Goal: Information Seeking & Learning: Learn about a topic

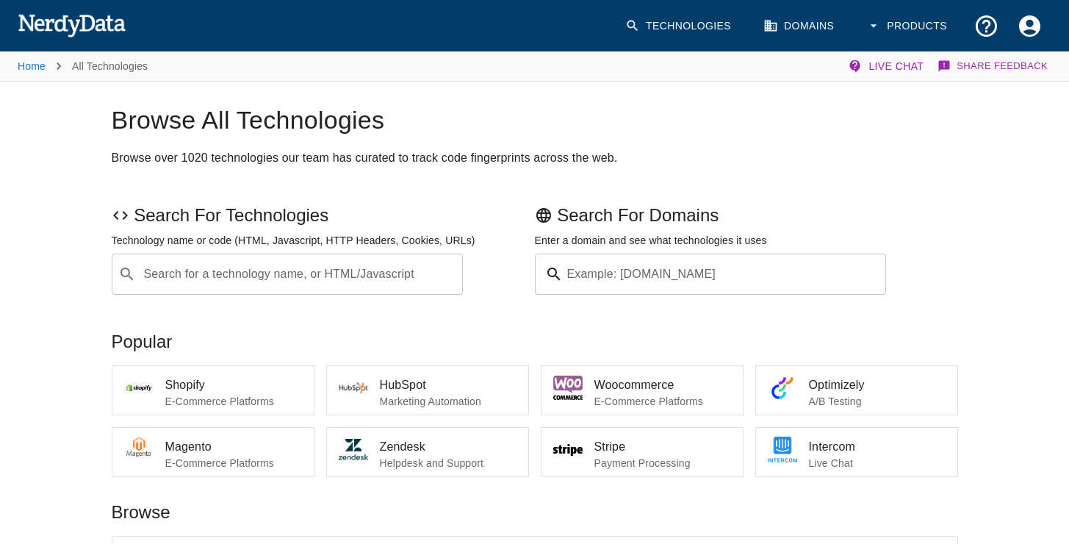
click at [608, 281] on input "Example: [DOMAIN_NAME]" at bounding box center [728, 274] width 318 height 41
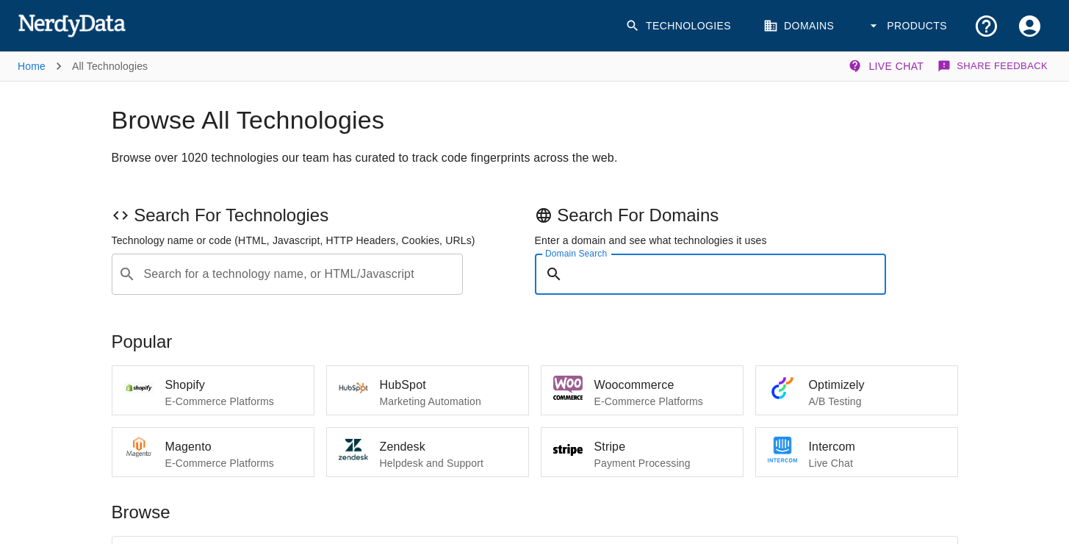
paste input "[URL][DOMAIN_NAME]"
type input "[URL][DOMAIN_NAME]"
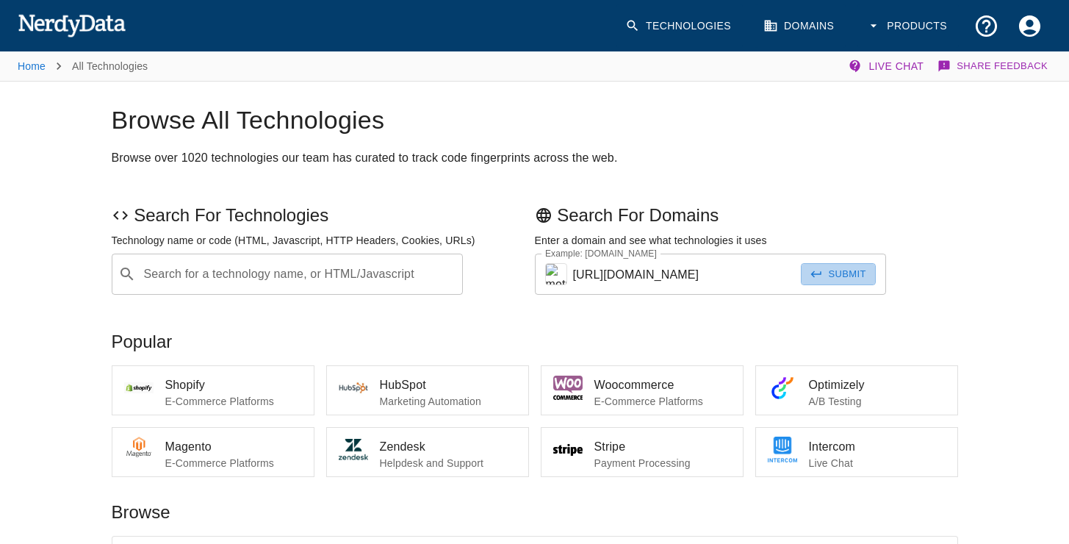
click at [825, 279] on button "Submit" at bounding box center [838, 274] width 75 height 23
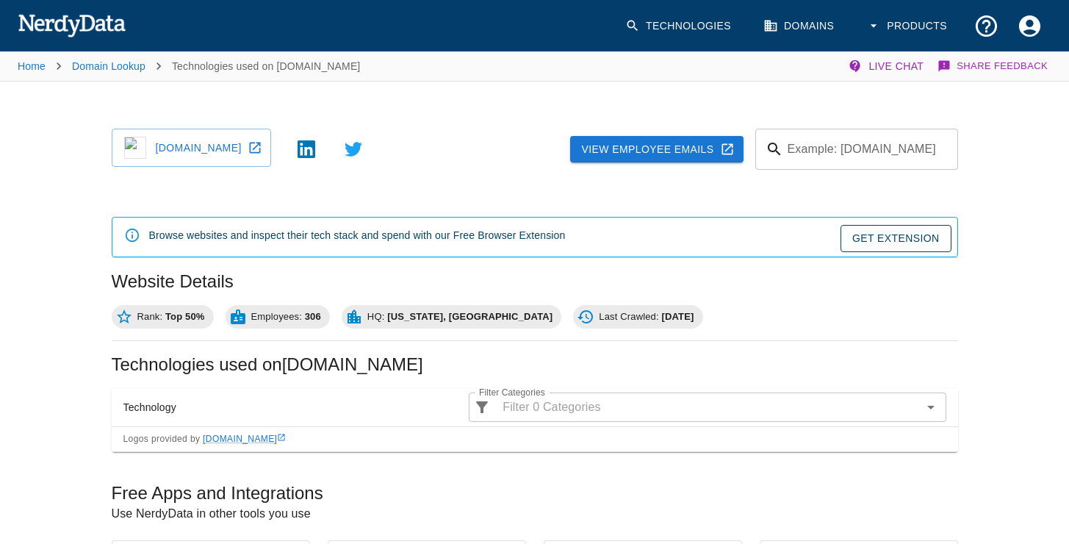
click at [300, 234] on div "Browse websites and inspect their tech stack and spend with our Free Browser Ex…" at bounding box center [357, 237] width 417 height 30
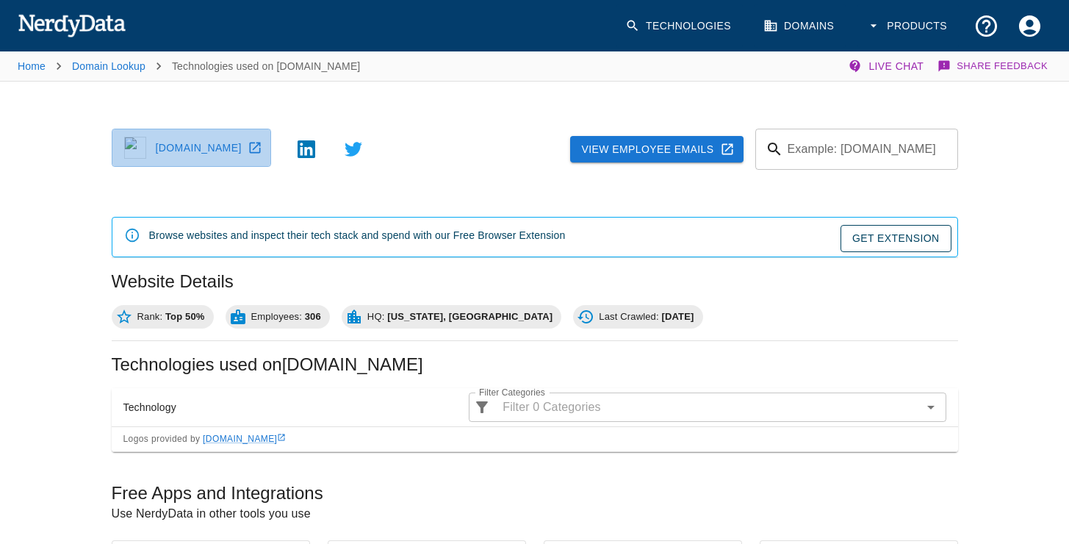
click at [249, 146] on icon at bounding box center [255, 147] width 15 height 15
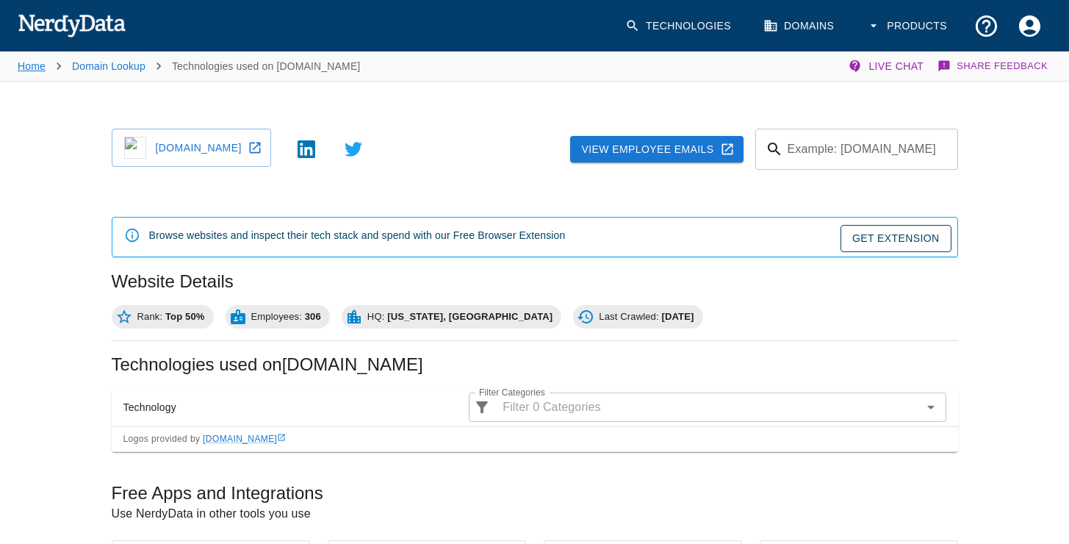
click at [32, 65] on link "Home" at bounding box center [32, 66] width 28 height 12
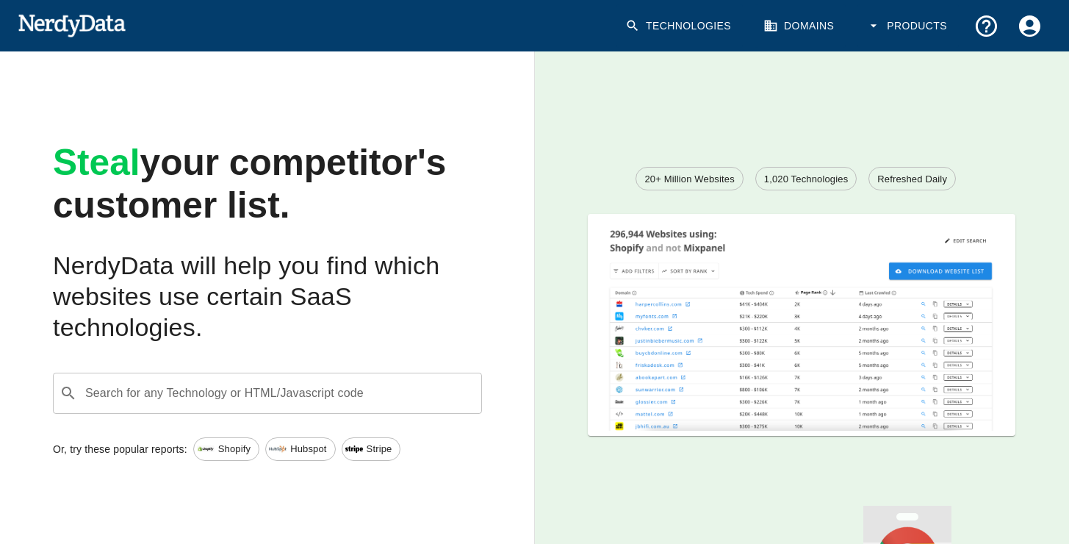
click at [685, 33] on link "Technologies" at bounding box center [680, 25] width 126 height 43
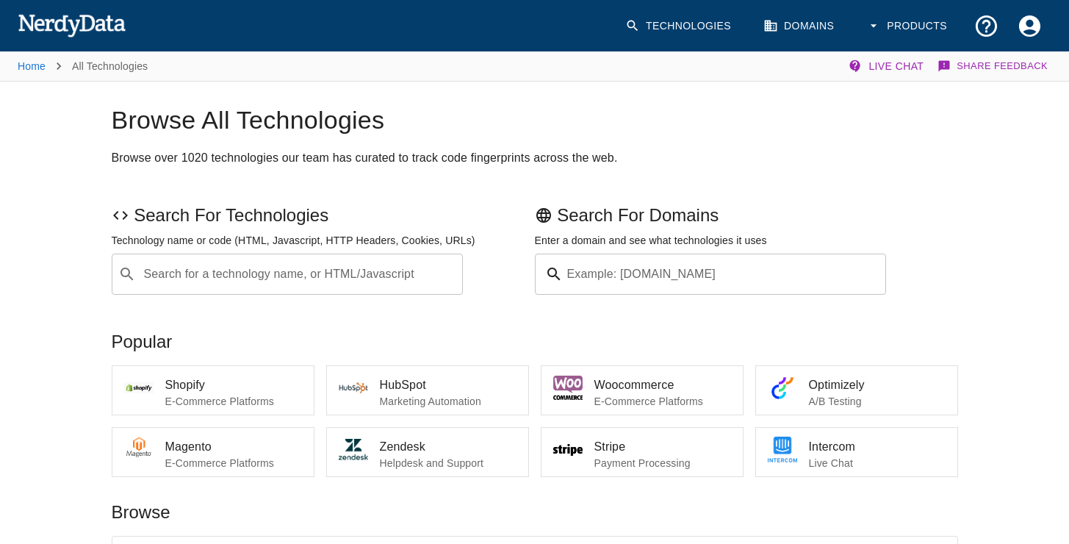
click at [646, 273] on input "Example: [DOMAIN_NAME]" at bounding box center [728, 274] width 318 height 41
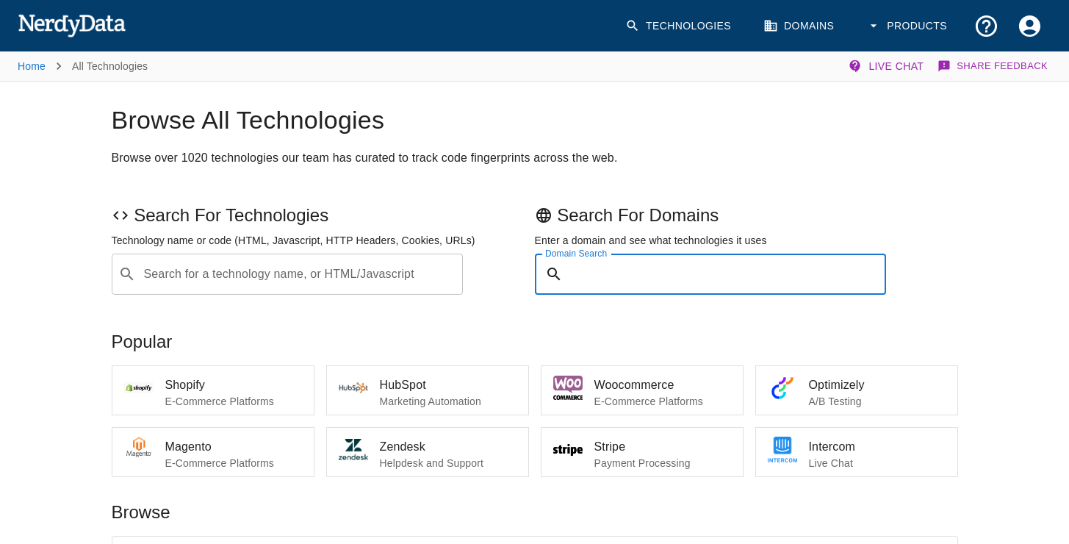
paste input "[URL][DOMAIN_NAME]"
type input "[URL][DOMAIN_NAME]"
click at [559, 273] on img at bounding box center [556, 274] width 22 height 22
click at [733, 267] on input "[URL][DOMAIN_NAME]" at bounding box center [687, 274] width 229 height 41
click at [801, 263] on button "Submit" at bounding box center [838, 274] width 75 height 23
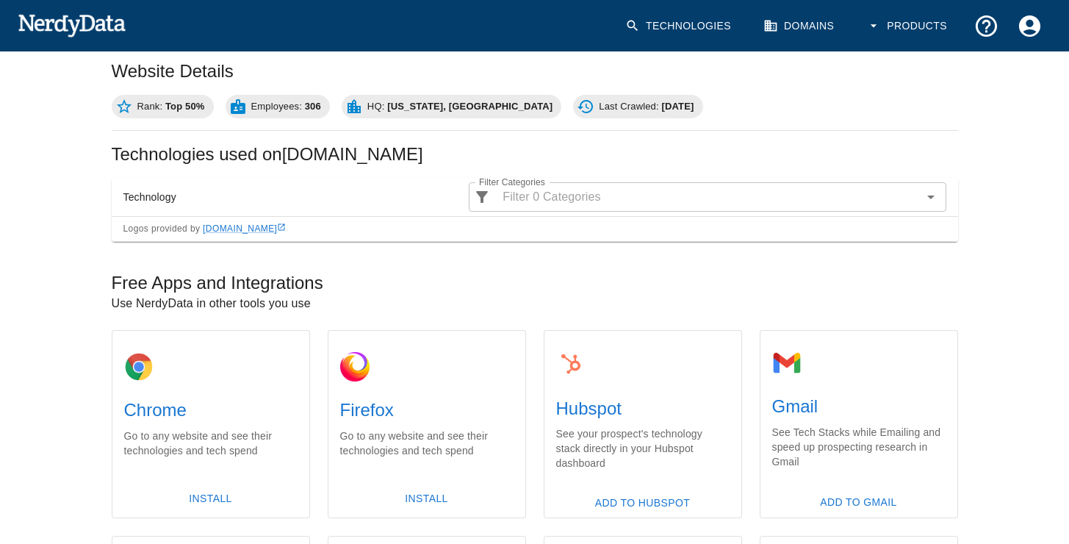
scroll to position [210, 0]
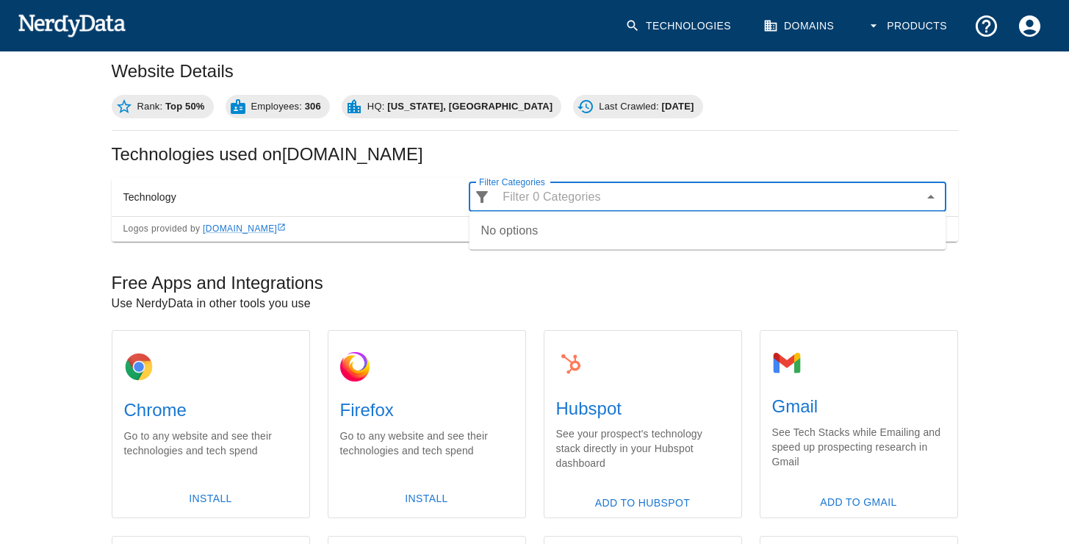
click at [698, 198] on input "Filter Categories" at bounding box center [707, 197] width 420 height 21
click at [941, 193] on div "​ Filter Categories" at bounding box center [707, 196] width 477 height 29
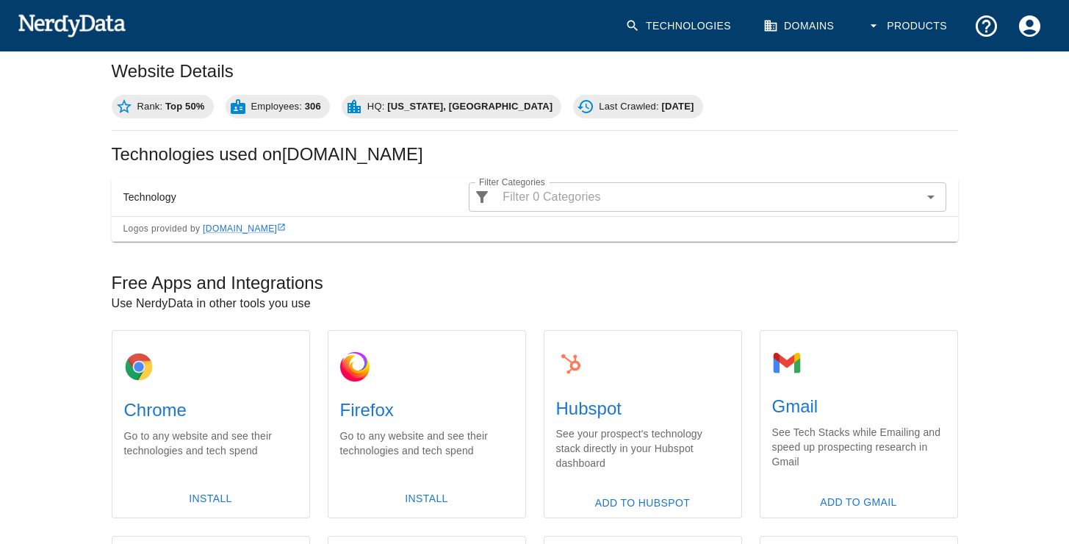
click at [173, 195] on th "Technology" at bounding box center [285, 197] width 346 height 39
click at [234, 226] on link "[DOMAIN_NAME]" at bounding box center [244, 228] width 83 height 10
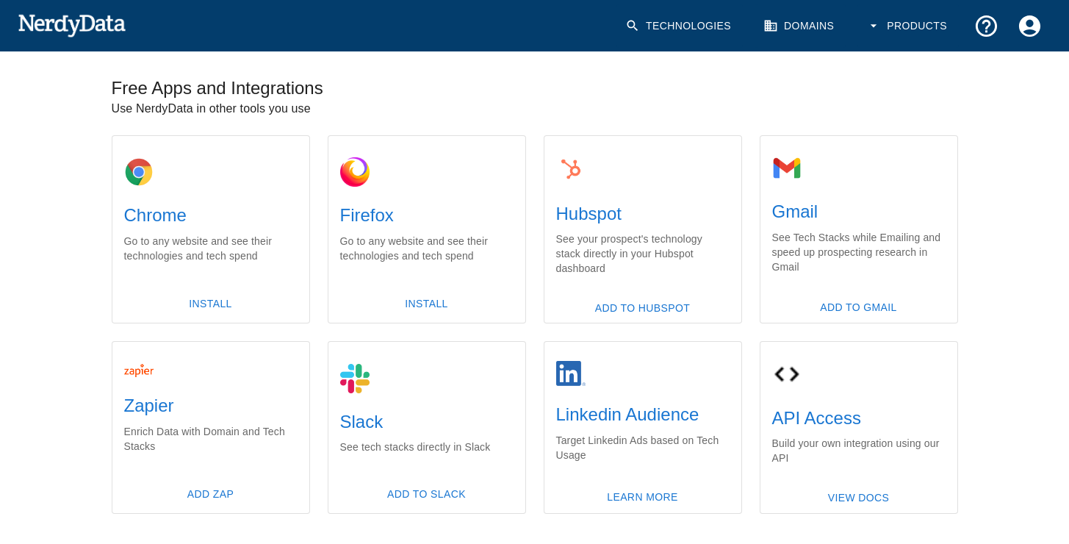
scroll to position [463, 0]
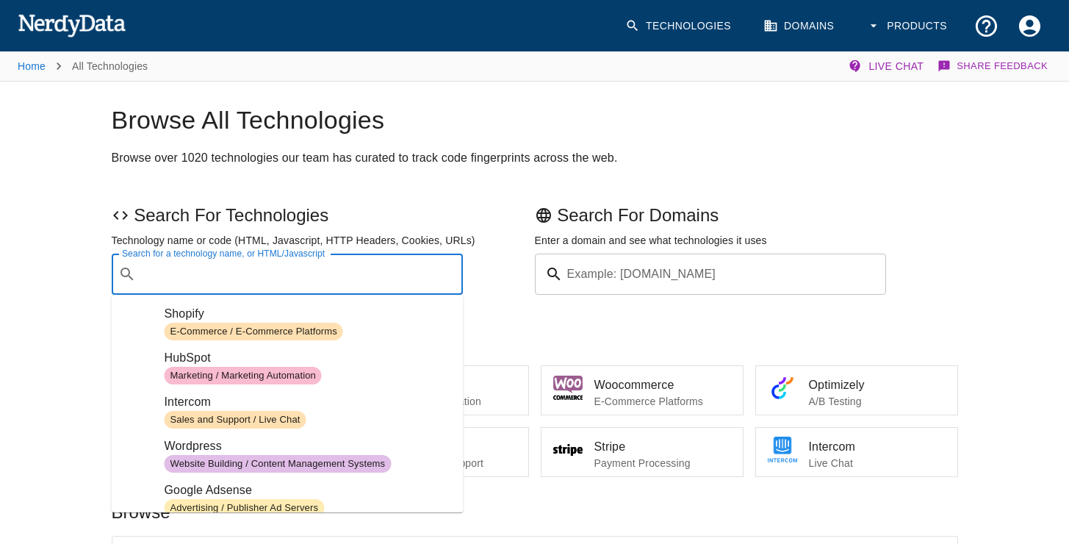
click at [357, 276] on input "Search for a technology name, or HTML/Javascript" at bounding box center [299, 274] width 315 height 28
click at [498, 273] on div "Search For Technologies Technology name or code (HTML, Javascript, HTTP Headers…" at bounding box center [320, 246] width 429 height 97
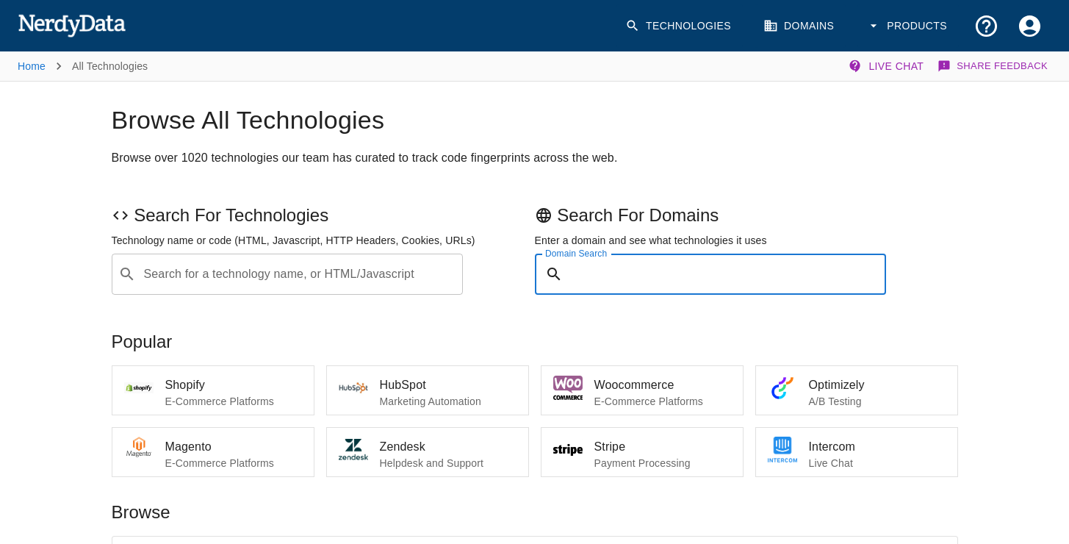
click at [663, 276] on input "Domain Search" at bounding box center [728, 274] width 318 height 41
paste input "[URL][DOMAIN_NAME]"
type input "[URL][DOMAIN_NAME]"
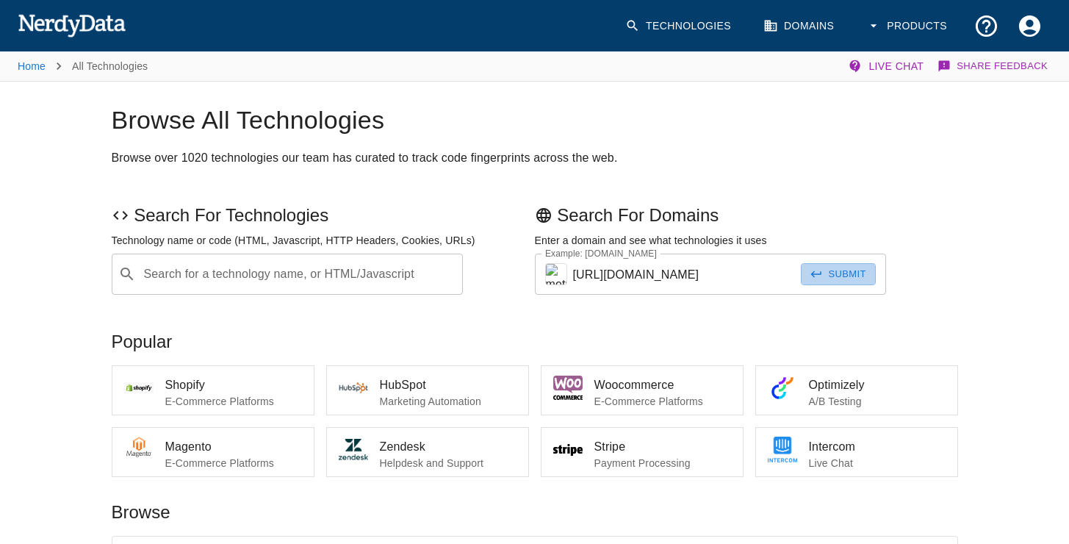
click at [833, 270] on button "Submit" at bounding box center [838, 274] width 75 height 23
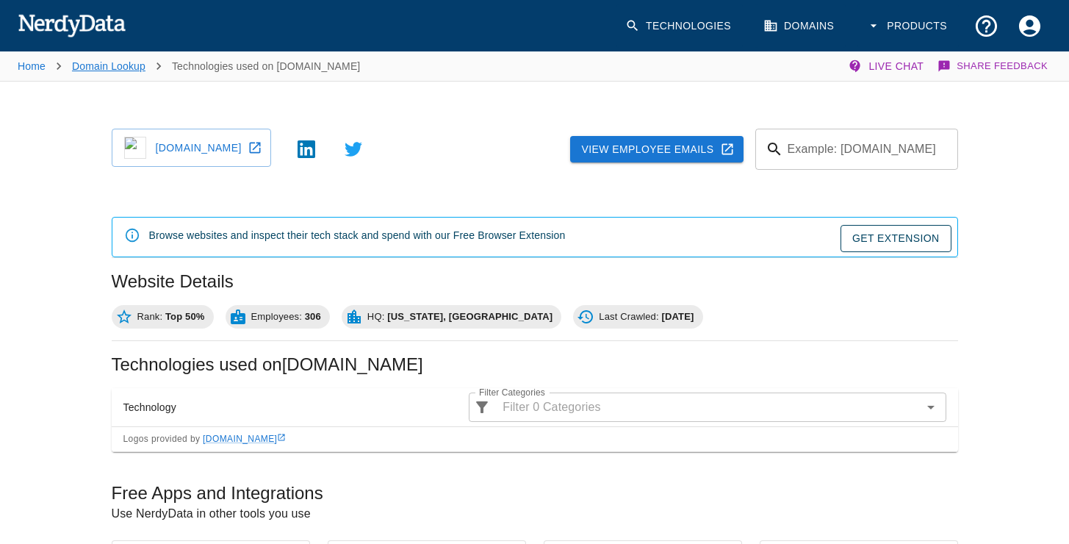
click at [109, 65] on link "Domain Lookup" at bounding box center [108, 66] width 73 height 12
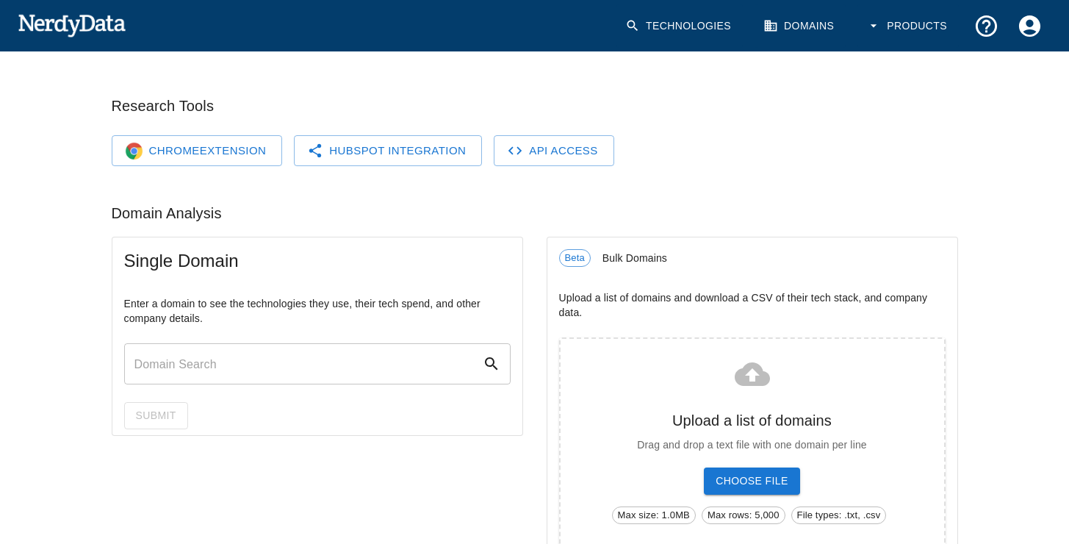
scroll to position [138, 0]
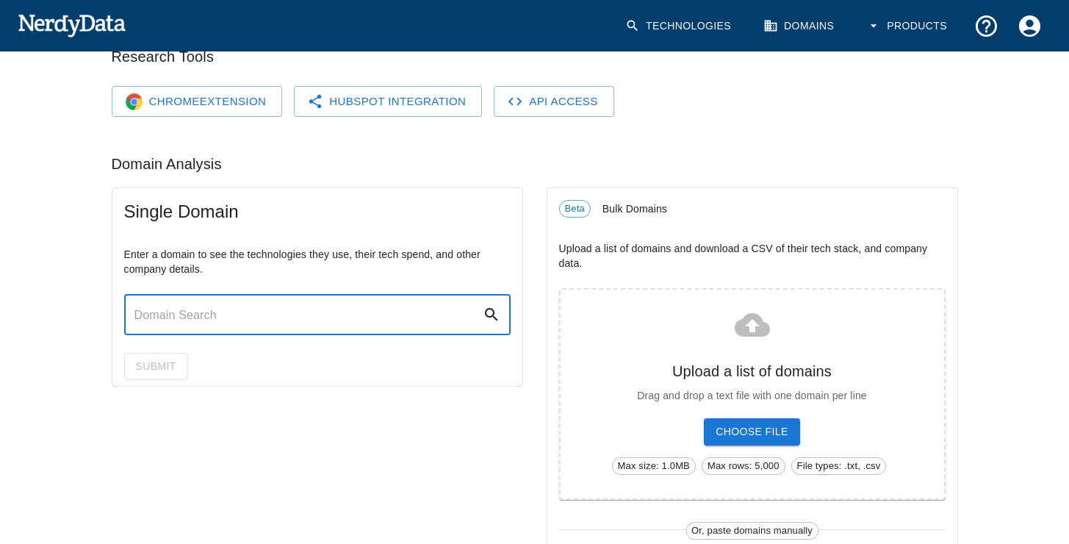
click at [362, 312] on input "text" at bounding box center [303, 314] width 359 height 41
paste input "[URL][DOMAIN_NAME]"
type input "[URL][DOMAIN_NAME]"
click at [147, 367] on button "Submit" at bounding box center [156, 366] width 64 height 27
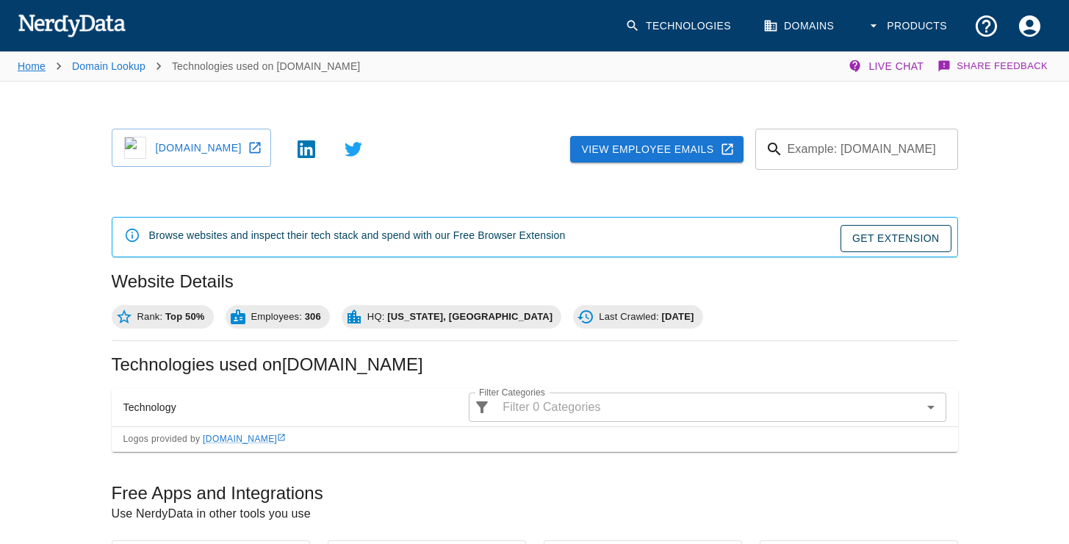
click at [26, 71] on link "Home" at bounding box center [32, 66] width 28 height 12
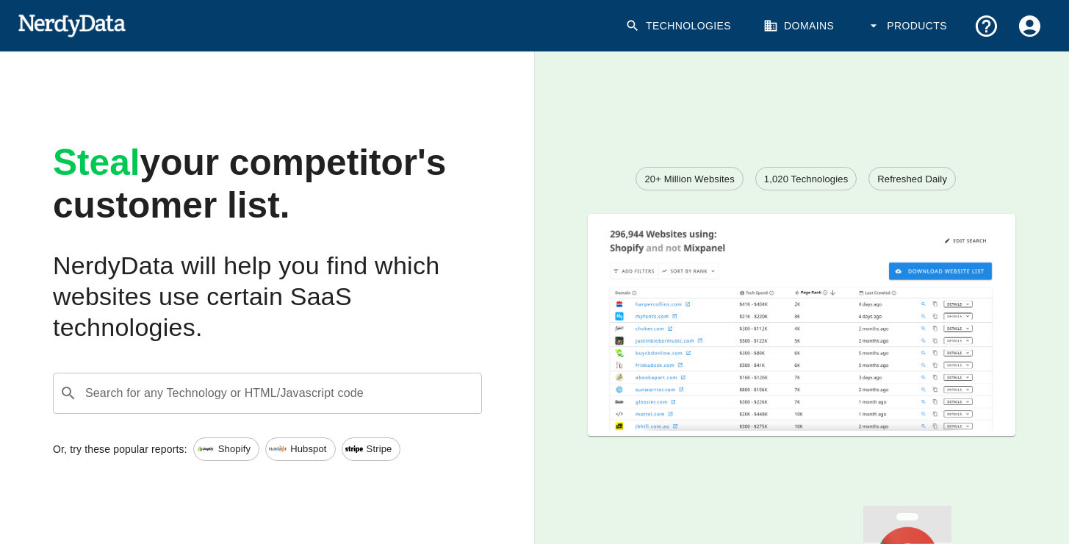
click at [724, 25] on link "Technologies" at bounding box center [680, 25] width 126 height 43
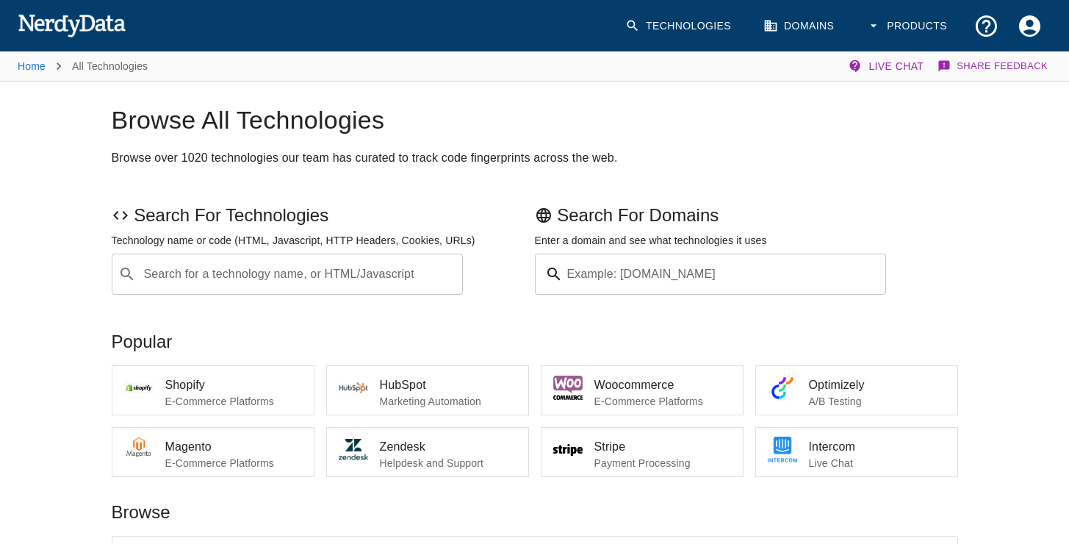
click at [369, 278] on input "Search for a technology name, or HTML/Javascript" at bounding box center [299, 274] width 315 height 28
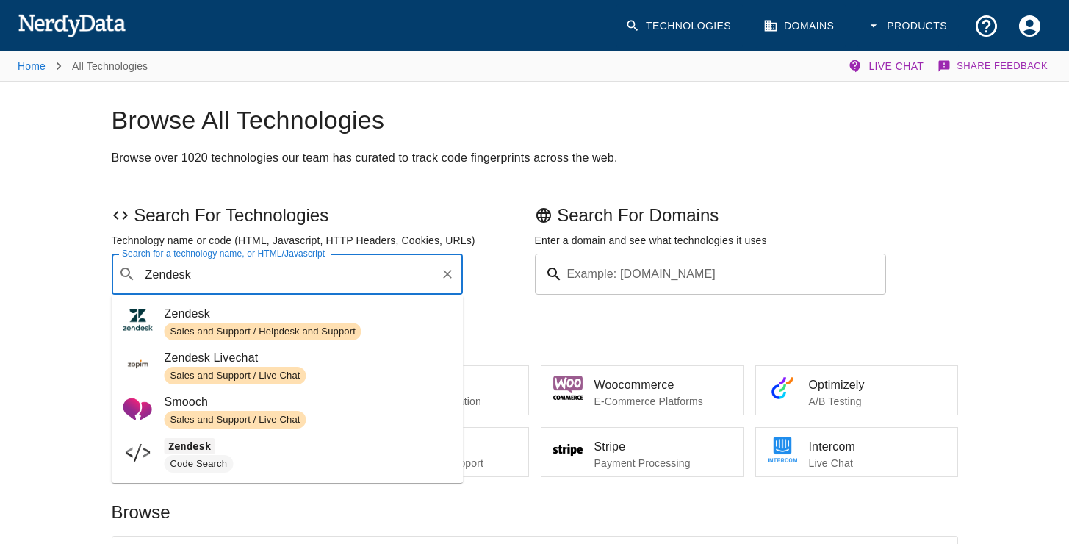
type input "Zendesk"
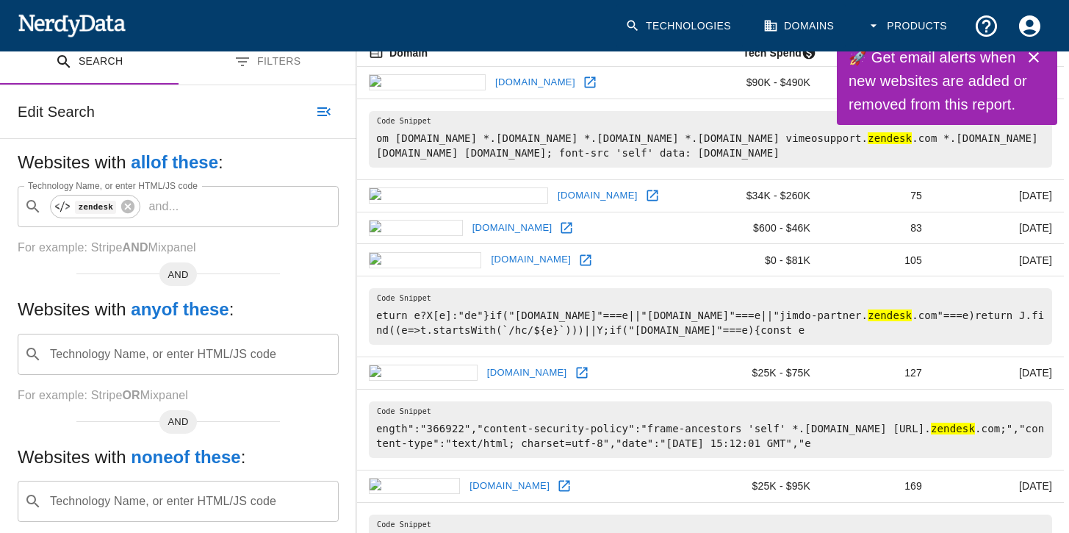
scroll to position [137, 0]
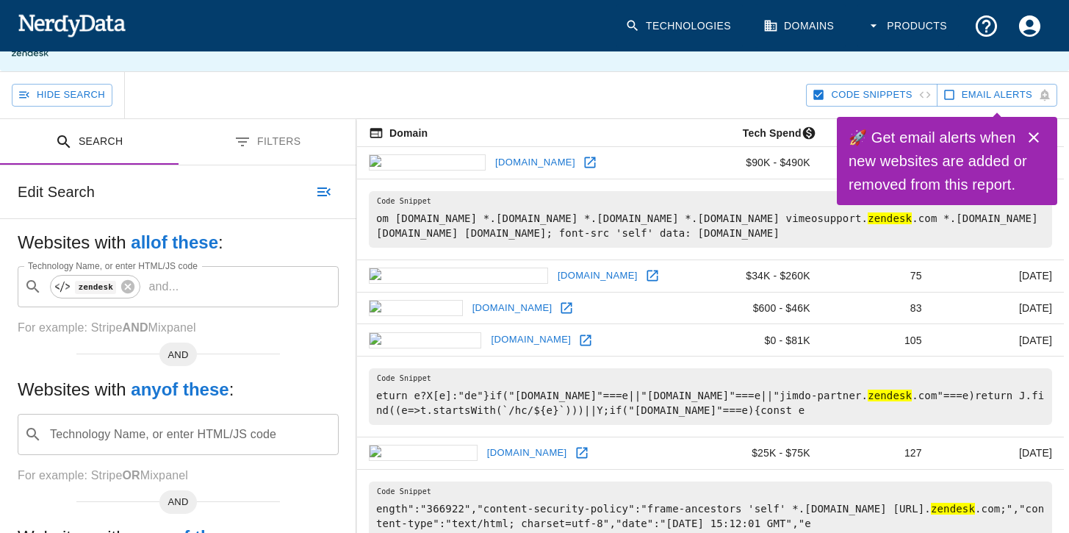
click at [708, 103] on div "Hide Search" at bounding box center [409, 95] width 794 height 46
click at [1041, 135] on icon "Close" at bounding box center [1034, 138] width 18 height 18
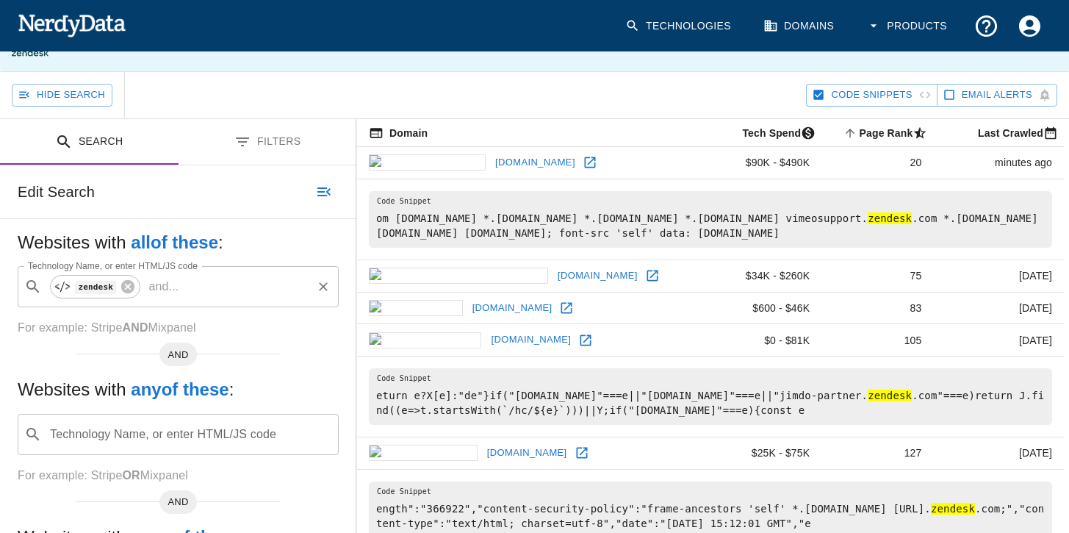
scroll to position [269, 0]
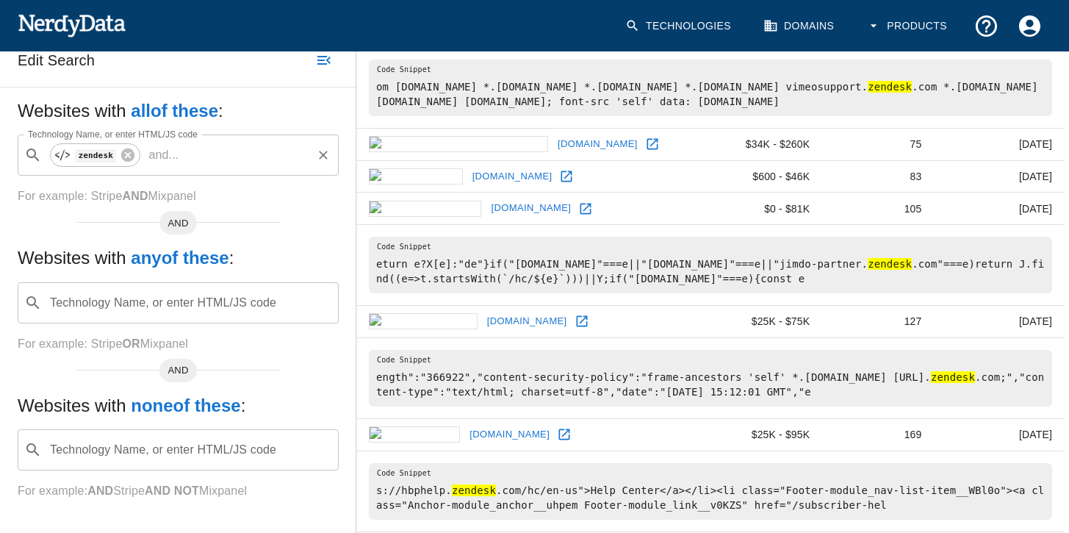
click at [241, 162] on input "Technology Name, or enter HTML/JS code" at bounding box center [247, 155] width 126 height 28
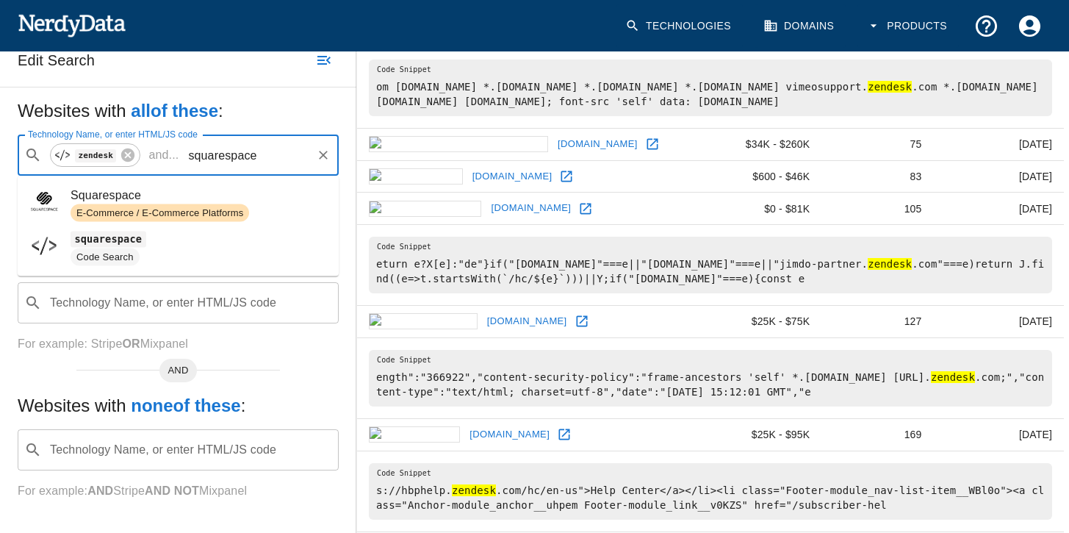
click at [181, 192] on span "Squarespace" at bounding box center [199, 196] width 256 height 18
type input "squarespace"
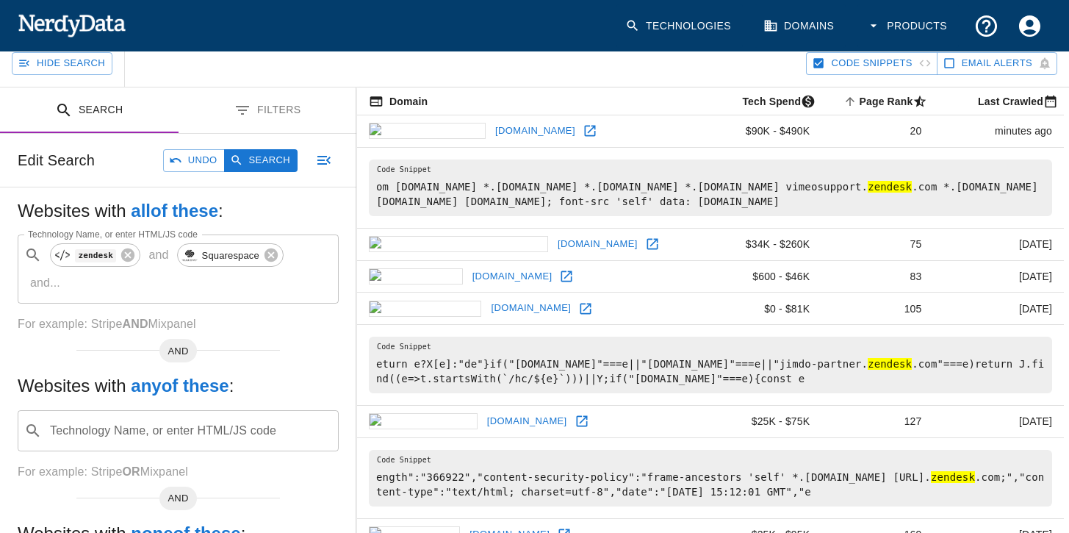
scroll to position [0, 0]
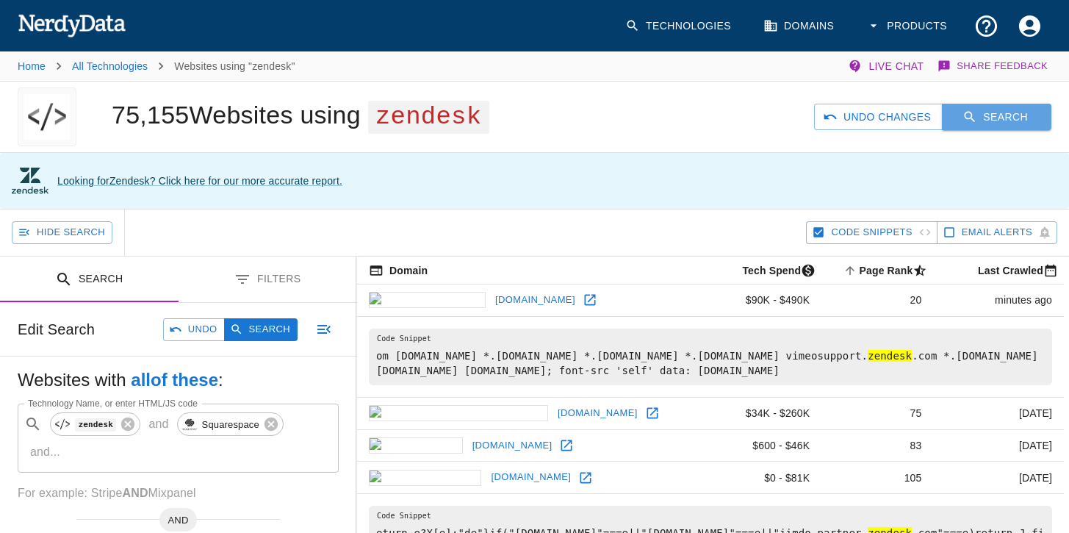
click at [1002, 123] on button "Search" at bounding box center [996, 117] width 109 height 27
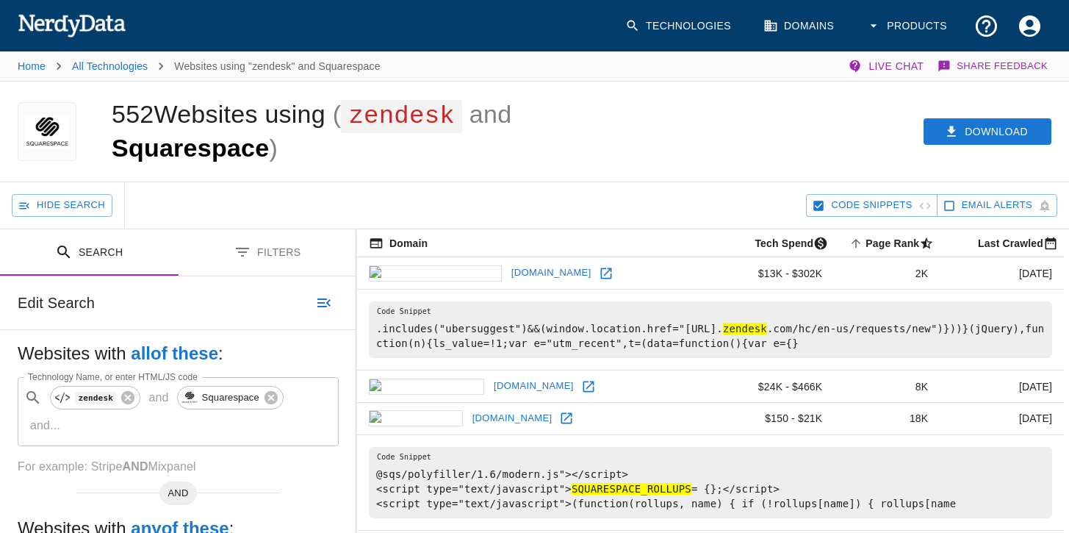
click at [278, 254] on button "Filters" at bounding box center [268, 252] width 179 height 46
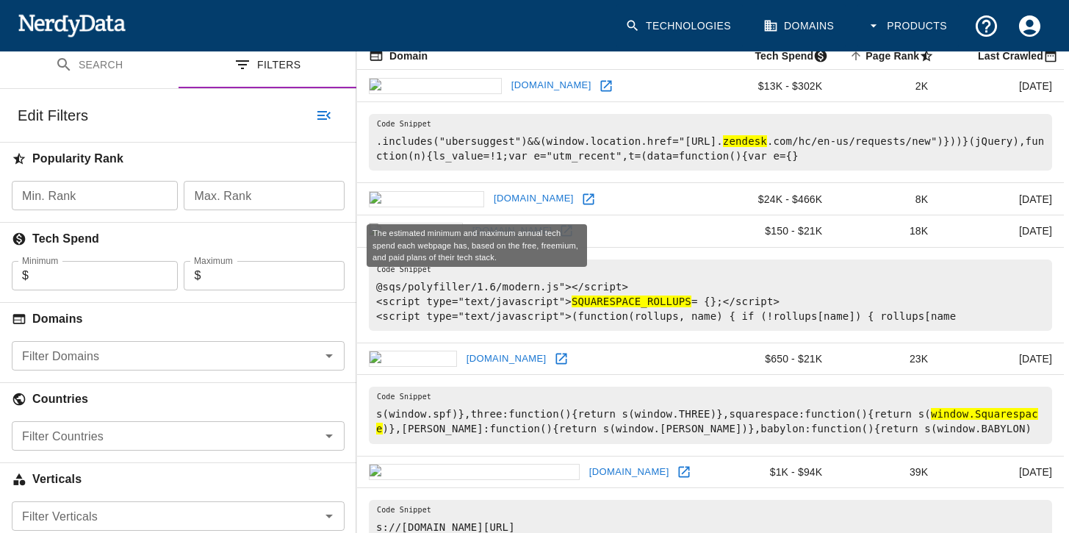
scroll to position [407, 0]
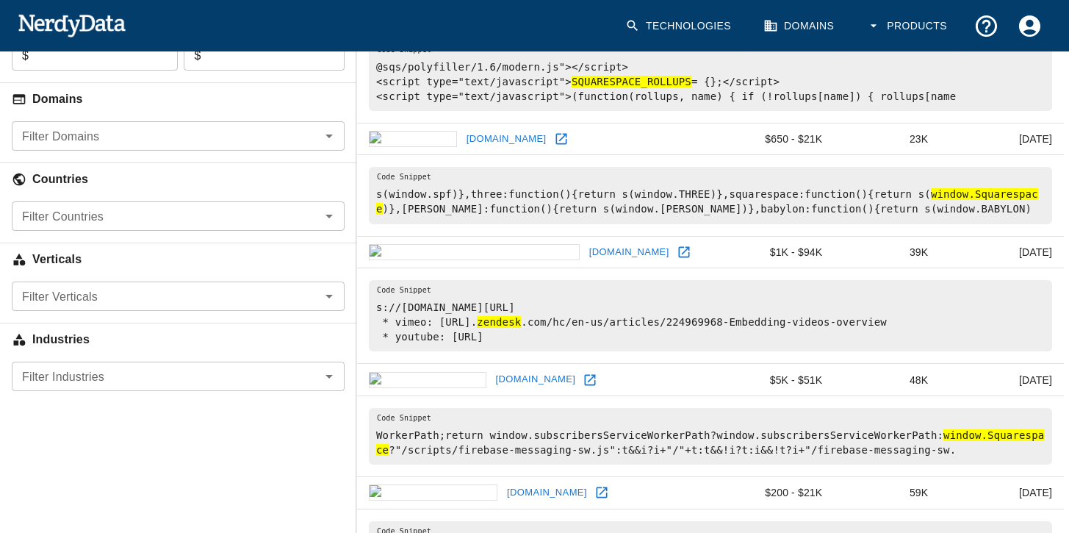
click at [294, 228] on div "Filter Countries" at bounding box center [178, 215] width 333 height 29
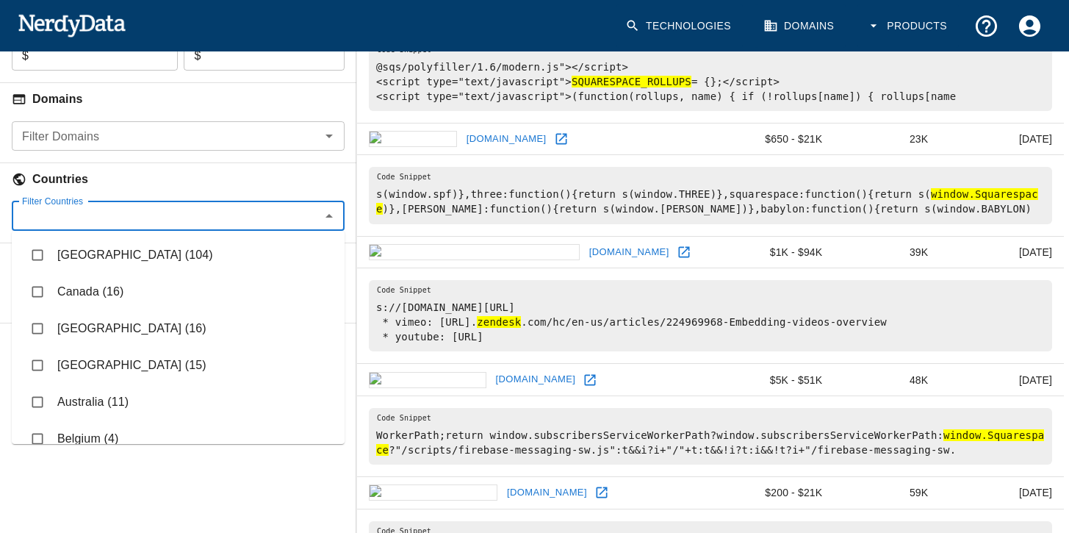
click at [129, 257] on li "[GEOGRAPHIC_DATA] (104)" at bounding box center [178, 255] width 333 height 37
checkbox input "true"
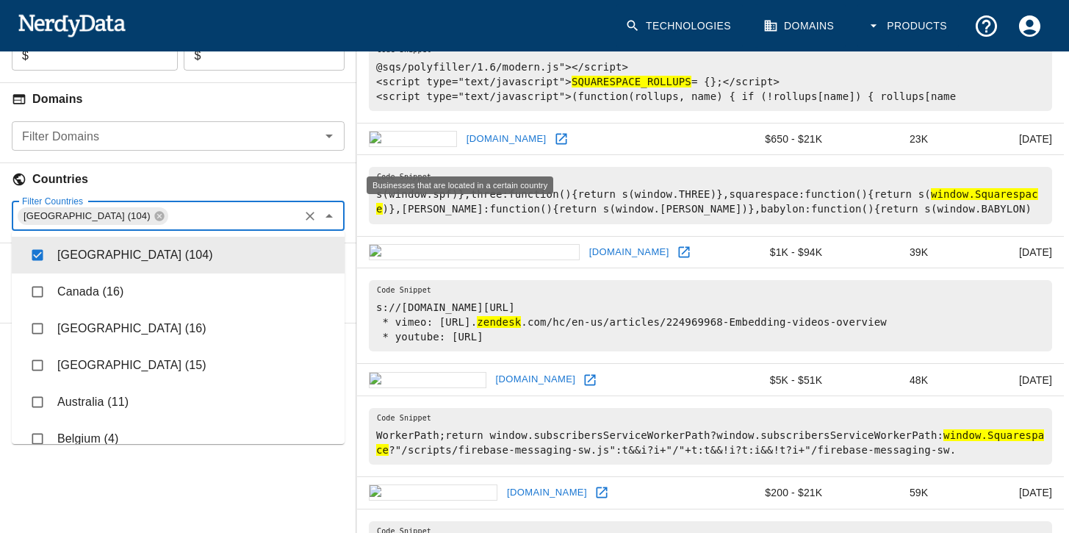
click at [227, 173] on h6 "Countries" at bounding box center [178, 179] width 356 height 32
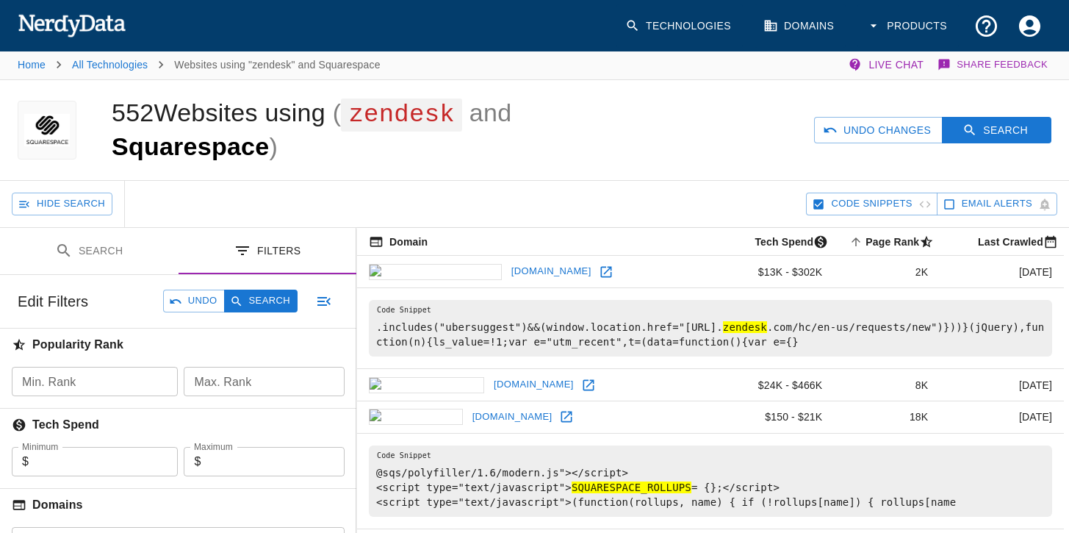
scroll to position [0, 0]
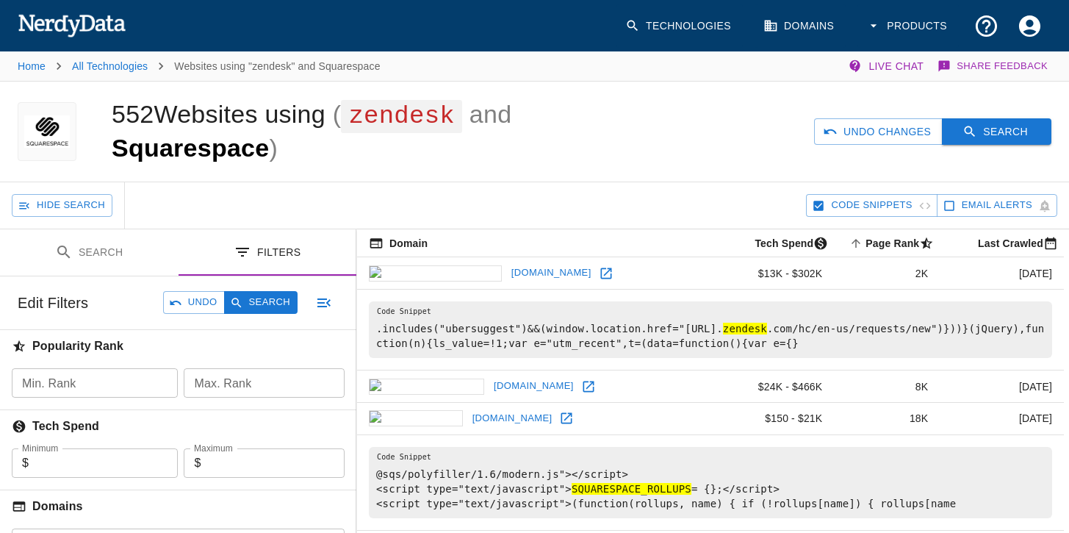
click at [996, 133] on button "Search" at bounding box center [996, 131] width 109 height 27
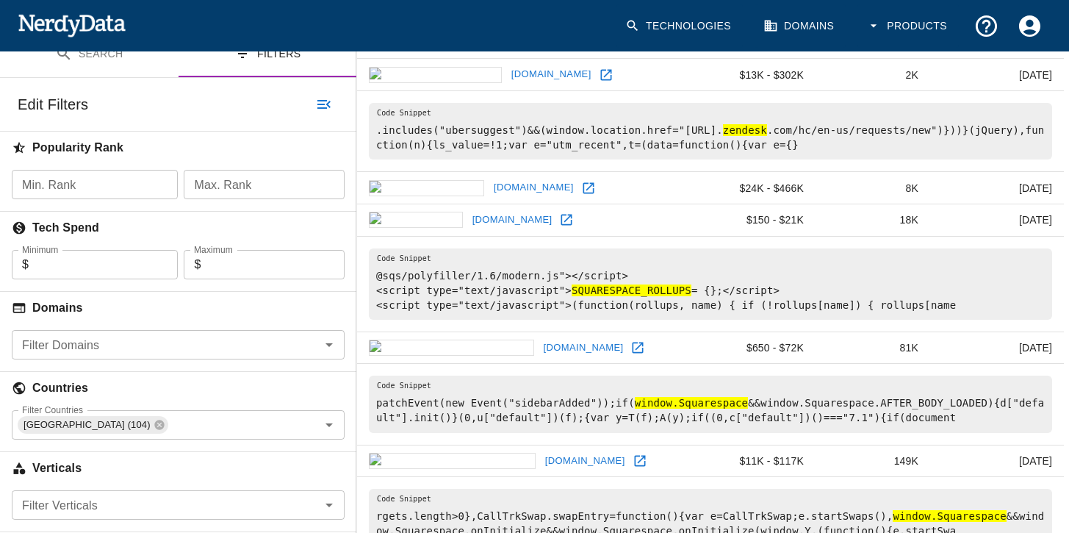
scroll to position [281, 0]
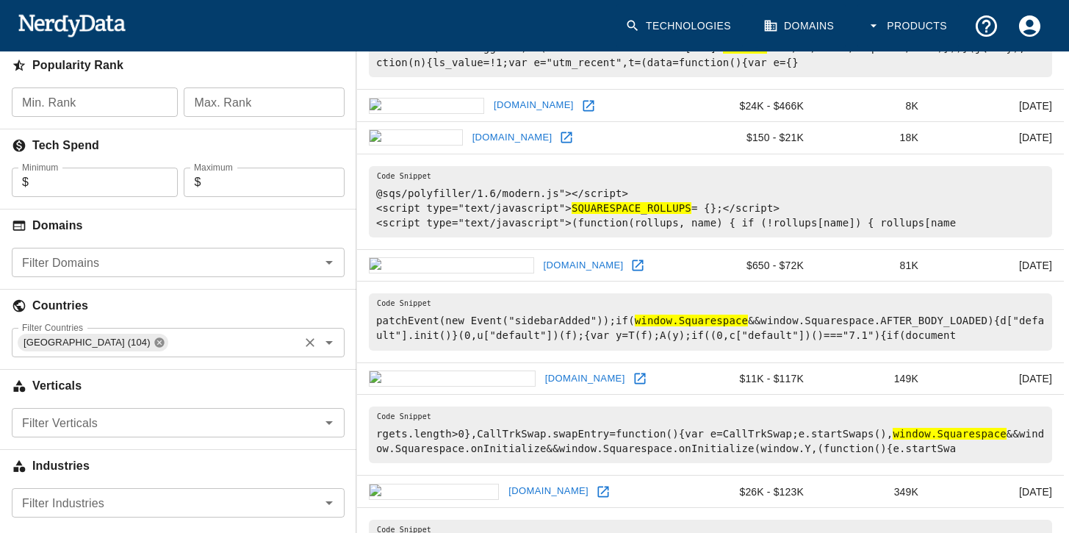
click at [154, 341] on icon at bounding box center [159, 342] width 10 height 10
click at [183, 301] on h6 "Countries" at bounding box center [178, 306] width 356 height 32
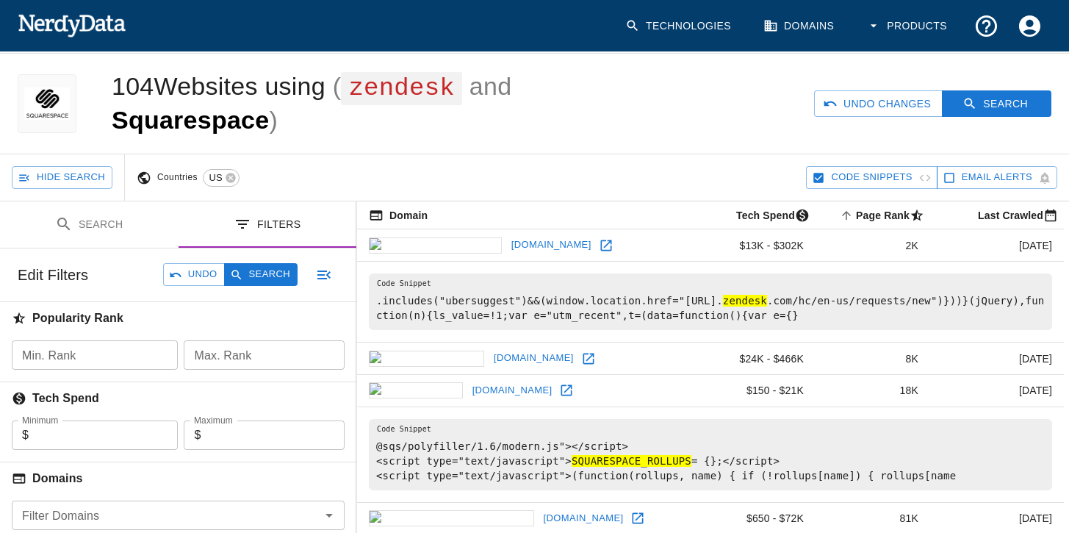
scroll to position [0, 0]
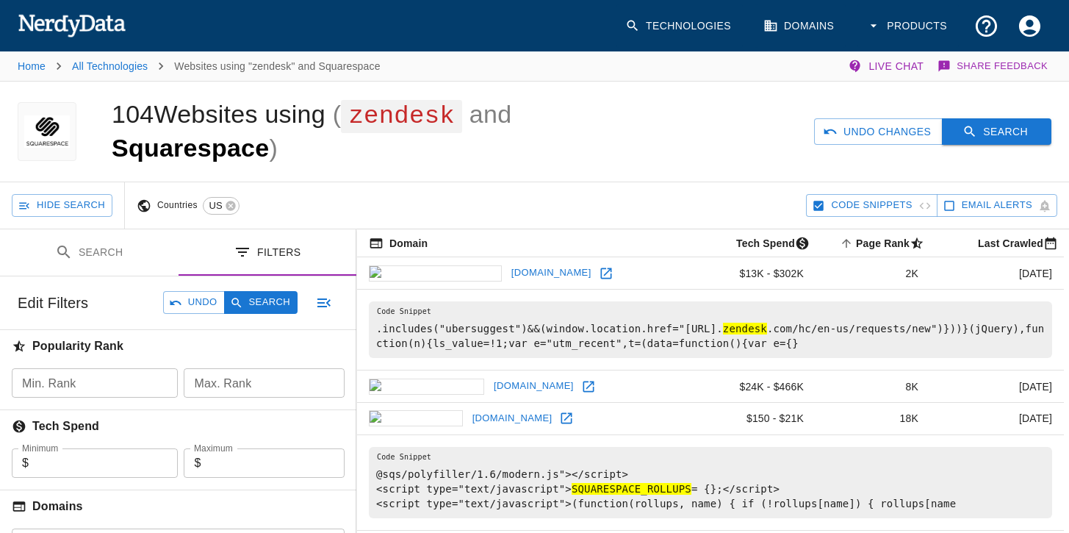
click at [1002, 139] on button "Search" at bounding box center [996, 131] width 109 height 27
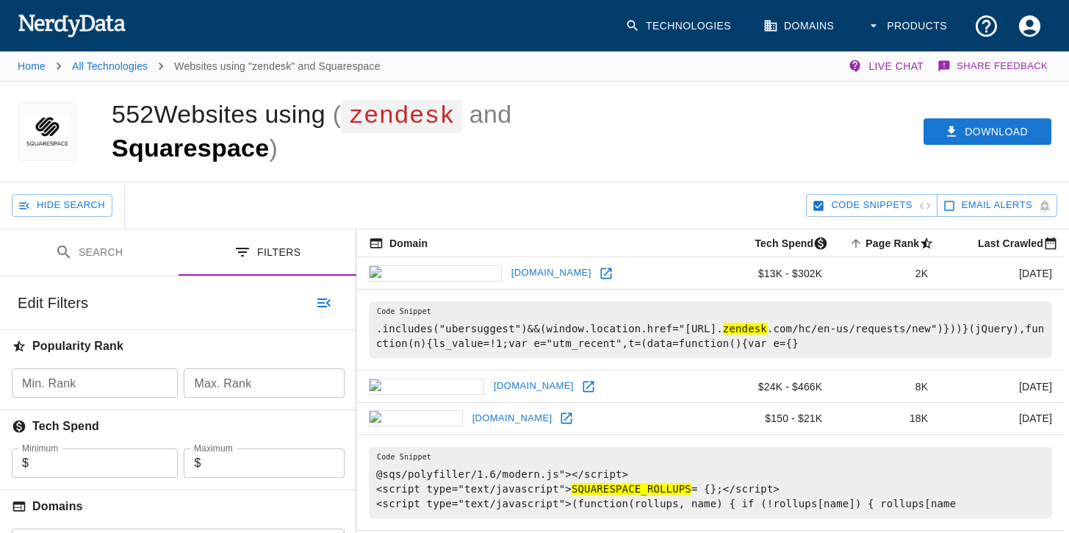
click at [599, 273] on icon at bounding box center [606, 273] width 15 height 15
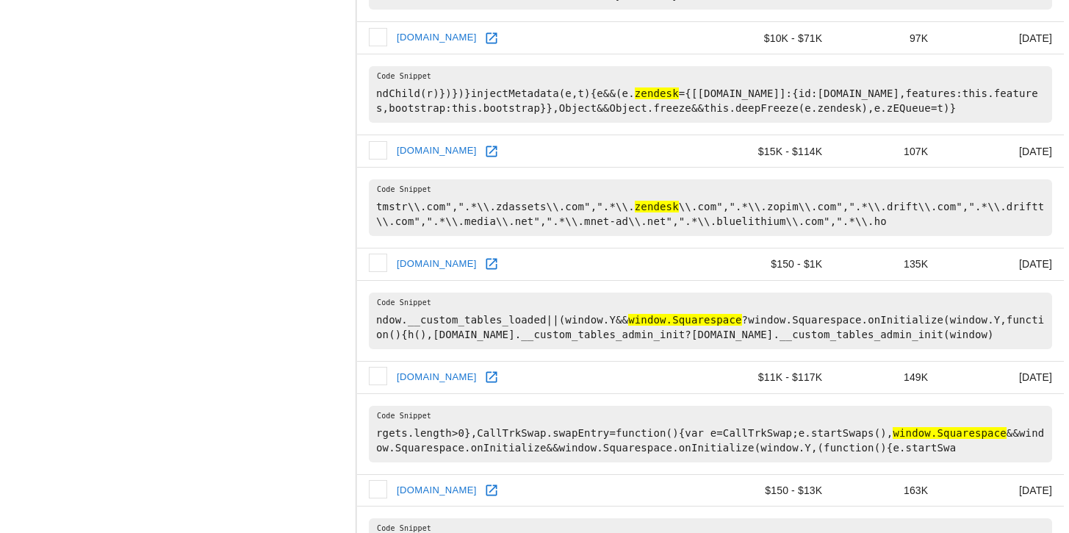
scroll to position [1514, 0]
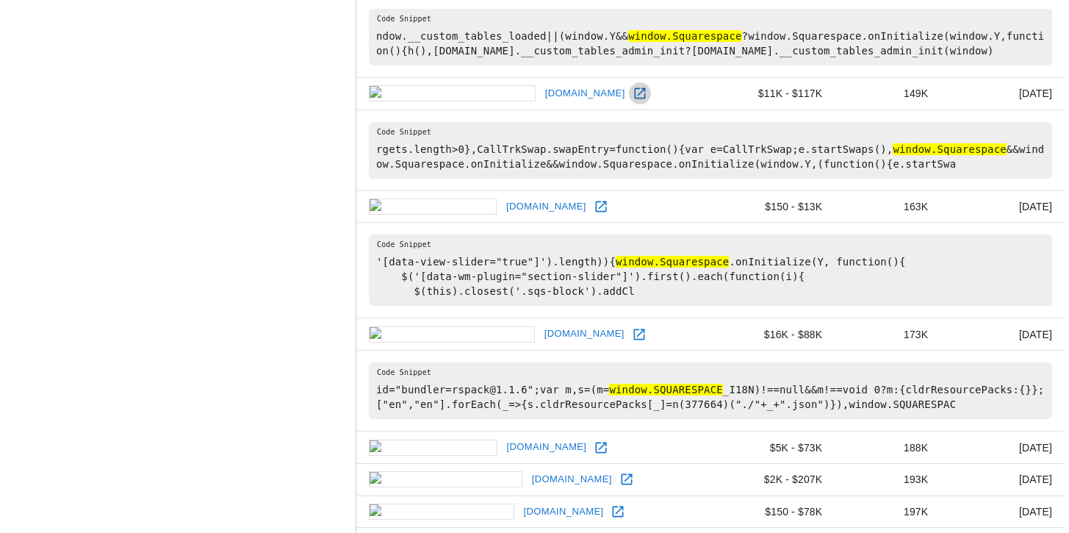
click at [633, 91] on icon at bounding box center [640, 93] width 15 height 15
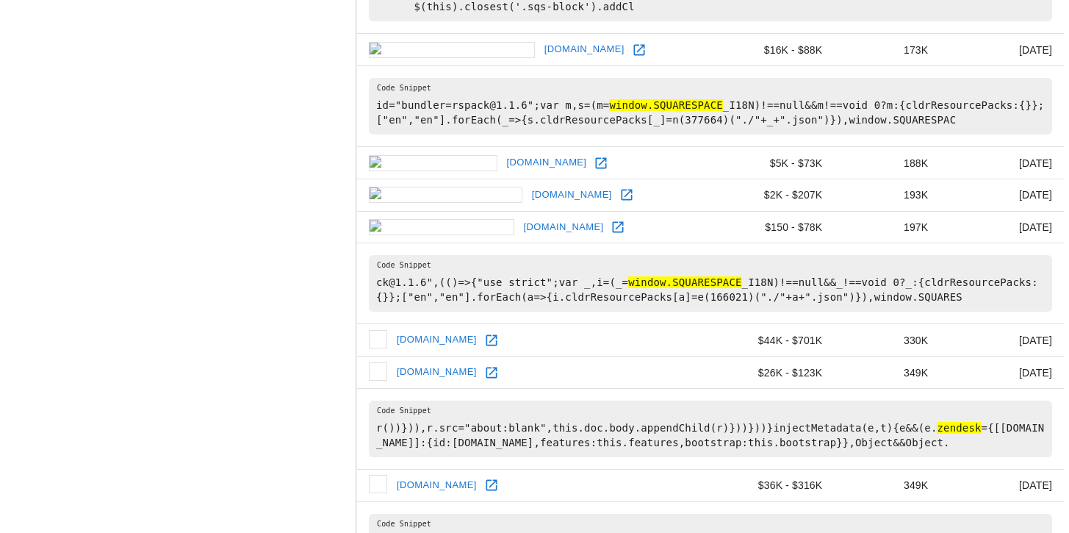
scroll to position [1686, 0]
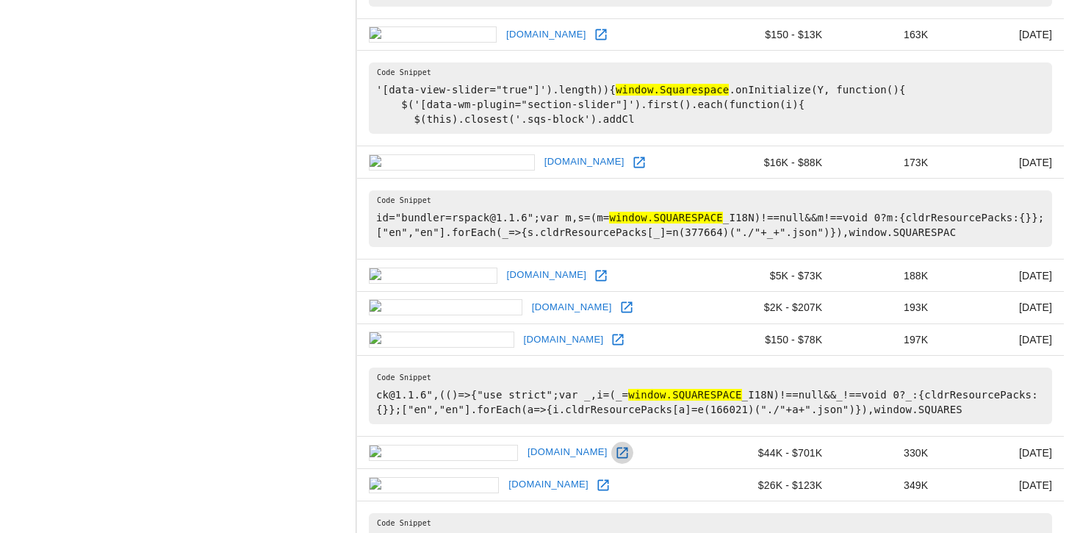
click at [615, 460] on icon at bounding box center [622, 452] width 15 height 15
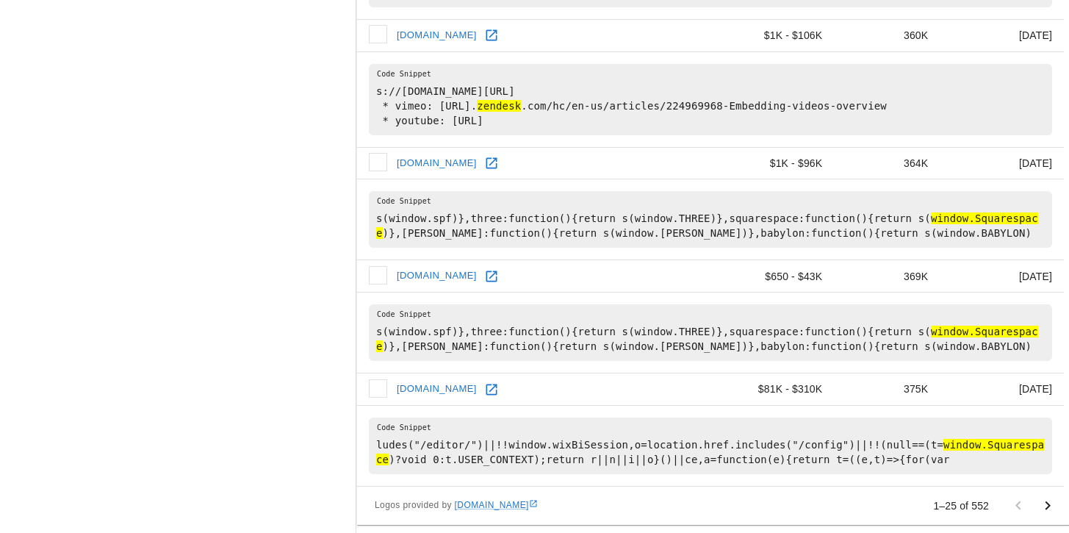
scroll to position [2394, 0]
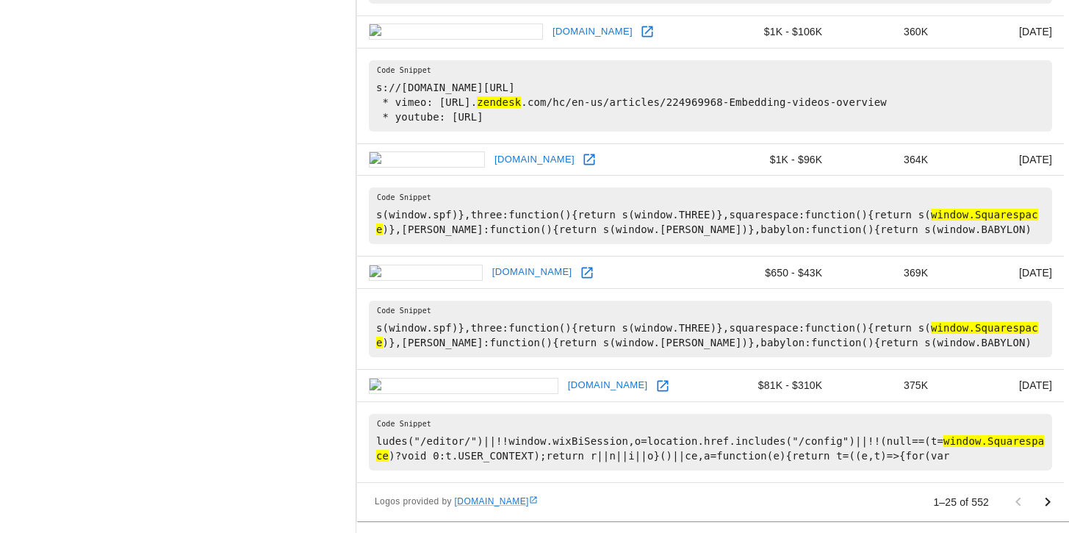
click at [1043, 500] on icon "Go to next page" at bounding box center [1048, 502] width 18 height 18
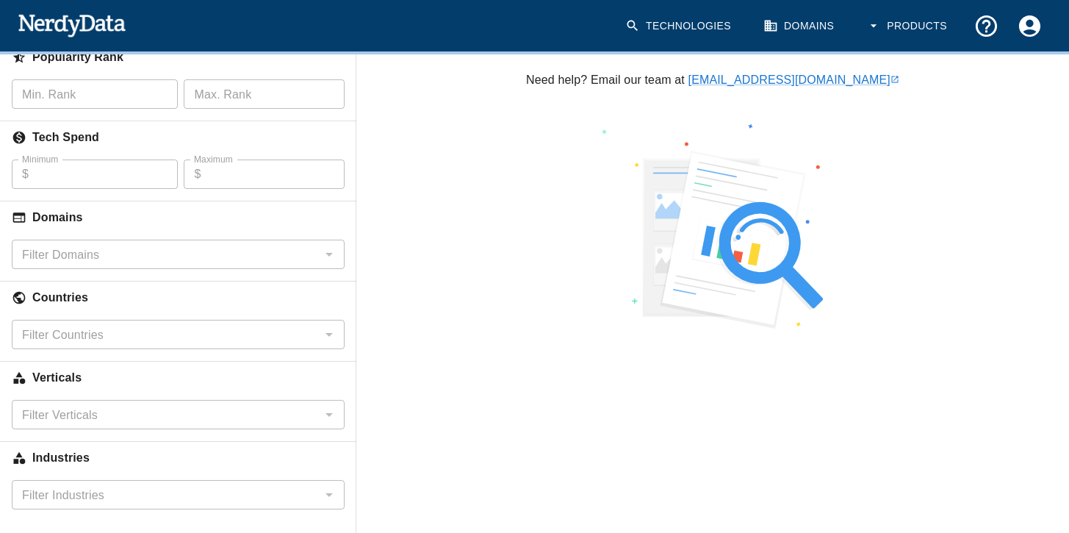
scroll to position [0, 0]
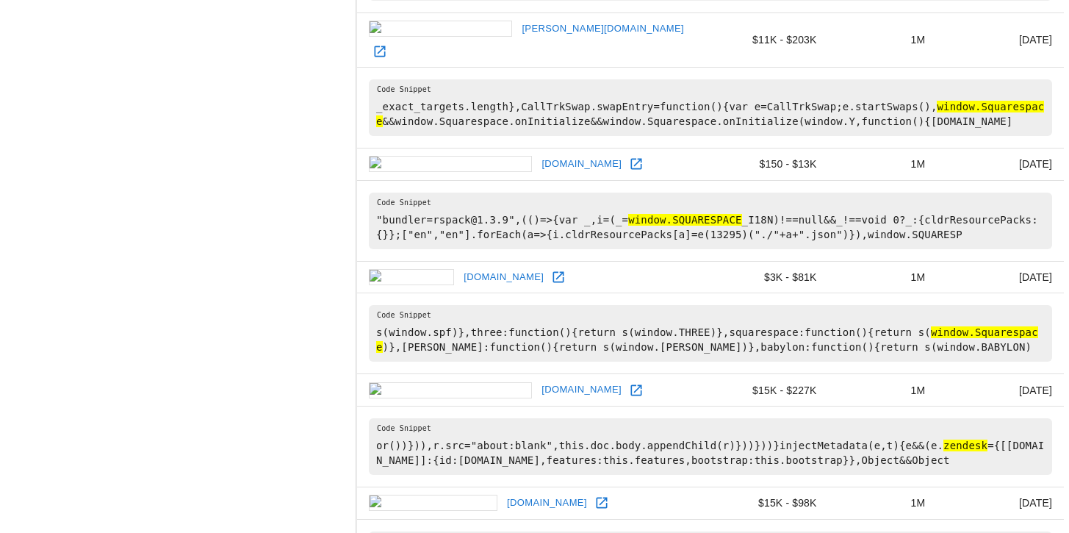
scroll to position [2468, 0]
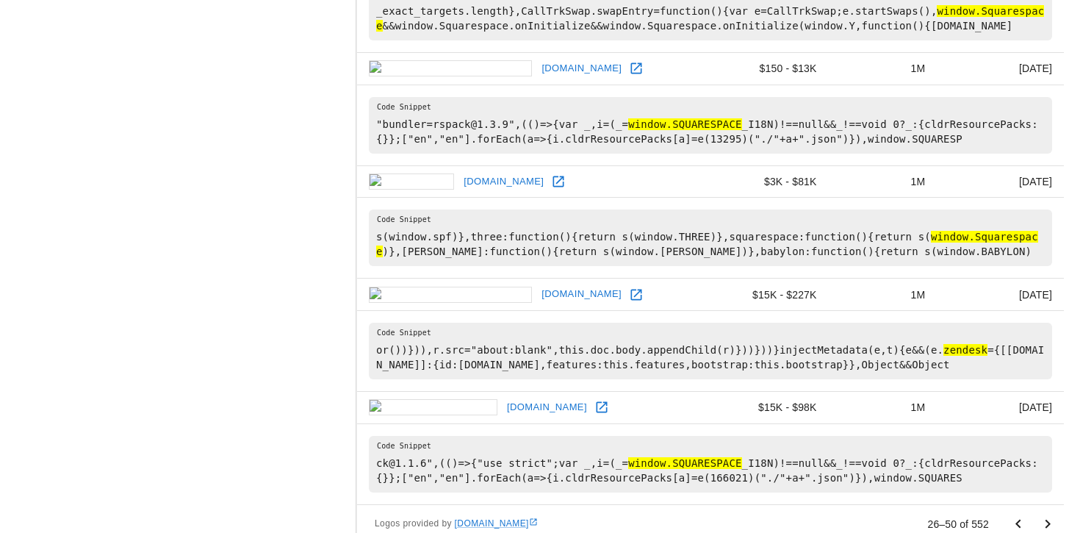
click at [1047, 515] on icon "Go to next page" at bounding box center [1048, 524] width 18 height 18
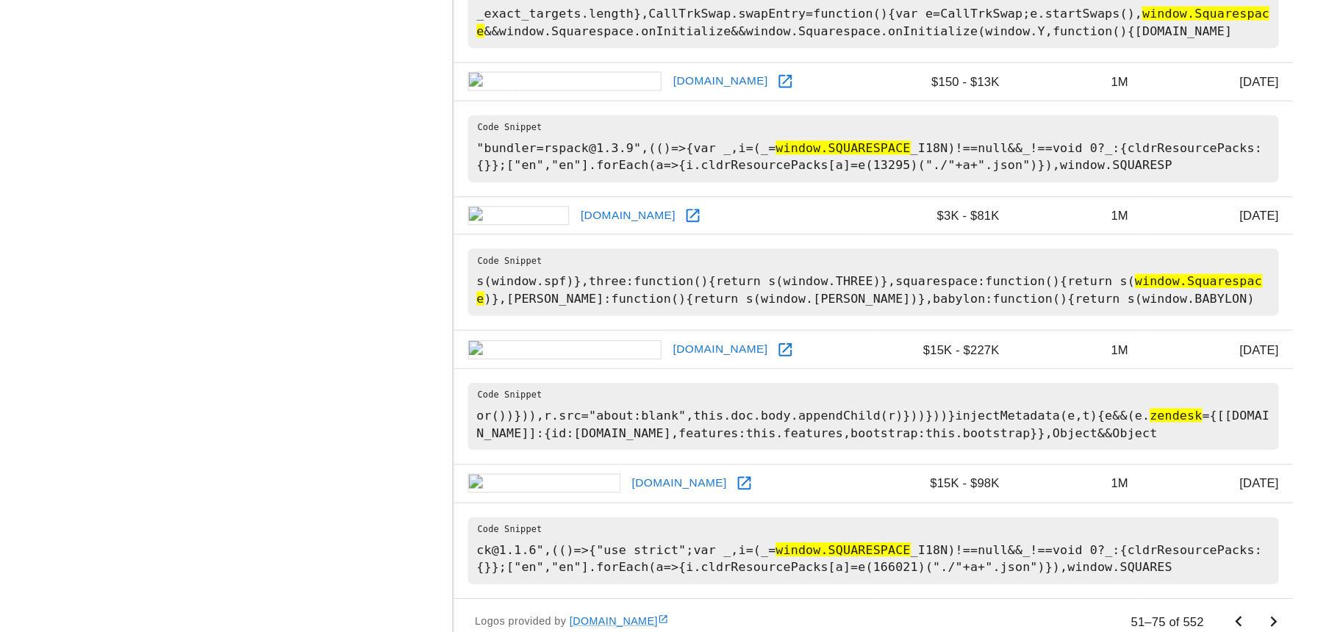
scroll to position [0, 0]
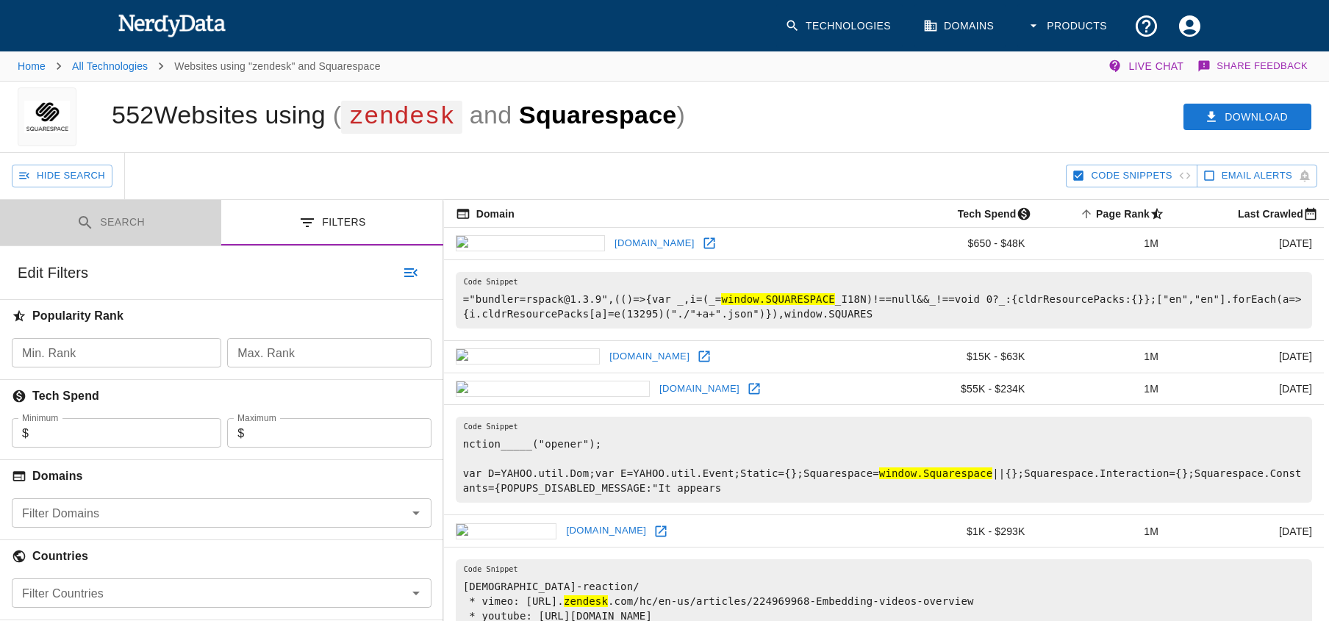
click at [112, 231] on button "Search" at bounding box center [110, 223] width 221 height 46
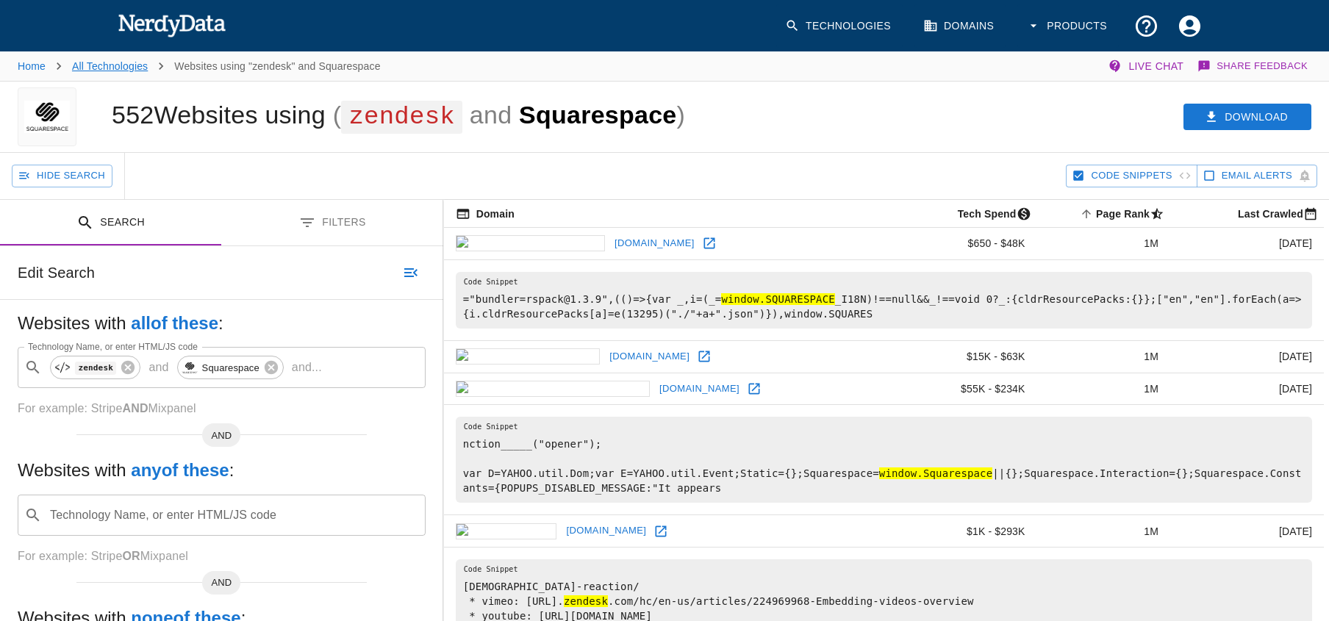
click at [123, 62] on link "All Technologies" at bounding box center [110, 66] width 76 height 12
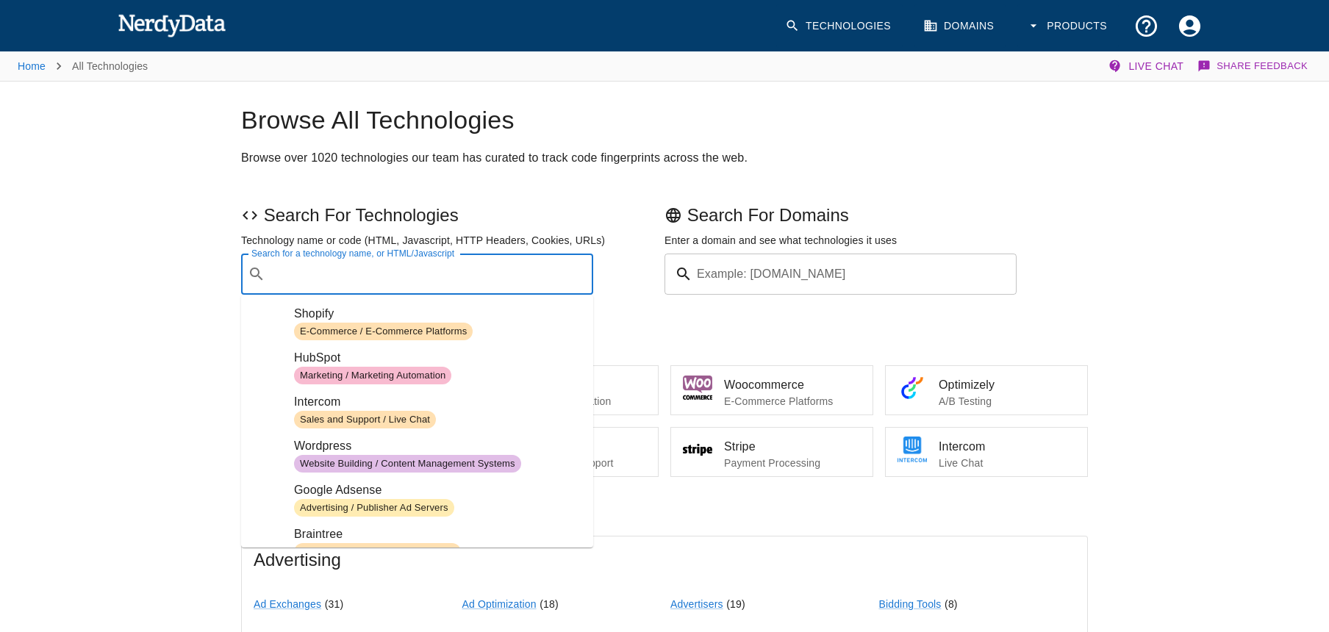
click at [510, 278] on input "Search for a technology name, or HTML/Javascript" at bounding box center [428, 274] width 315 height 28
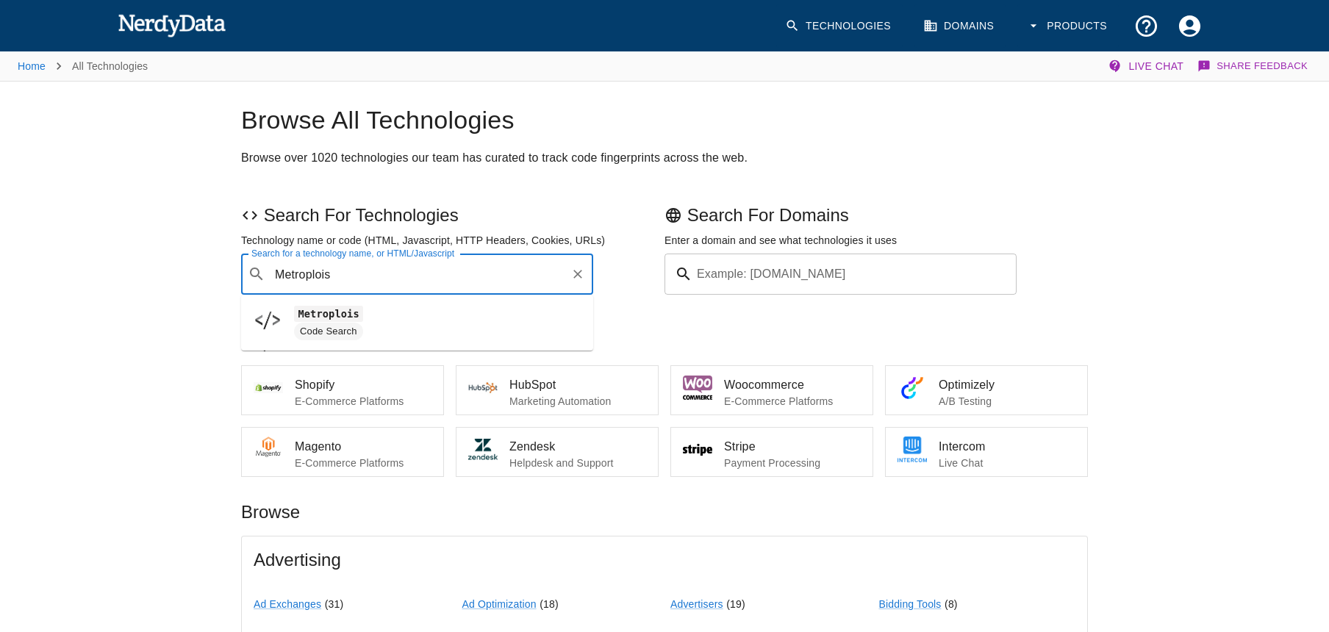
type input "Metroplois"
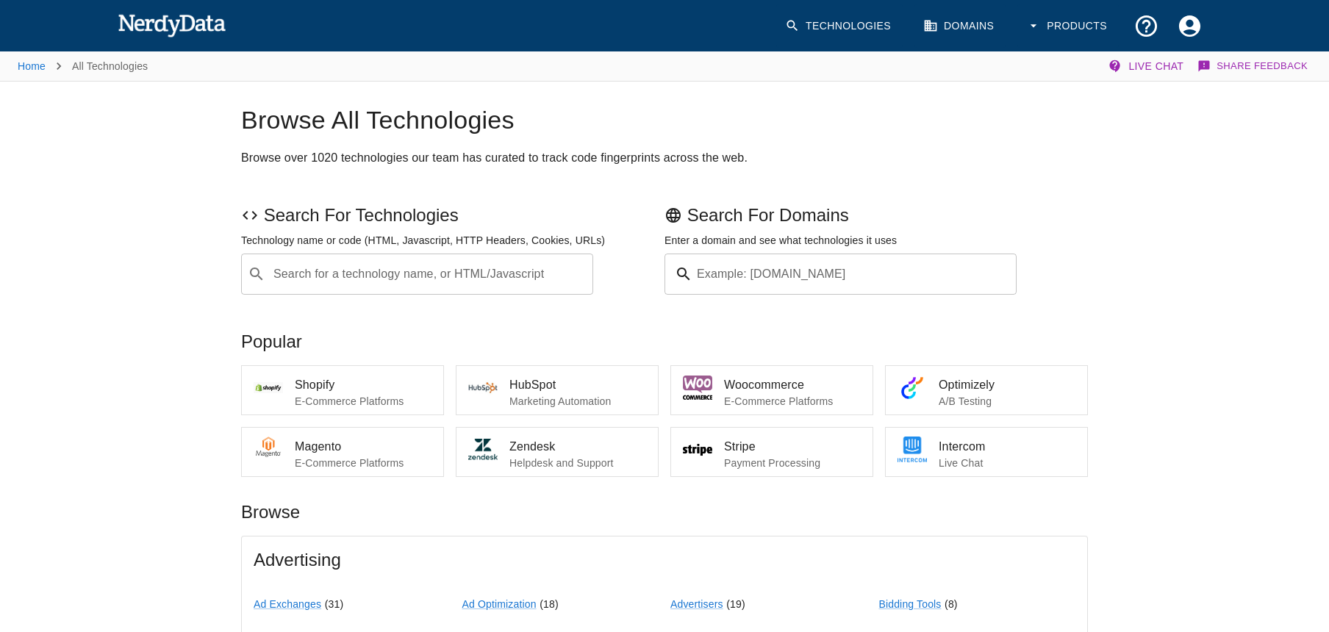
click at [511, 195] on div "Search For Technologies Technology name or code (HTML, Javascript, HTTP Headers…" at bounding box center [664, 243] width 847 height 103
click at [455, 196] on div "Search For Technologies Technology name or code (HTML, Javascript, HTTP Headers…" at bounding box center [664, 243] width 847 height 103
click at [501, 193] on div "Search For Technologies Technology name or code (HTML, Javascript, HTTP Headers…" at bounding box center [664, 243] width 847 height 103
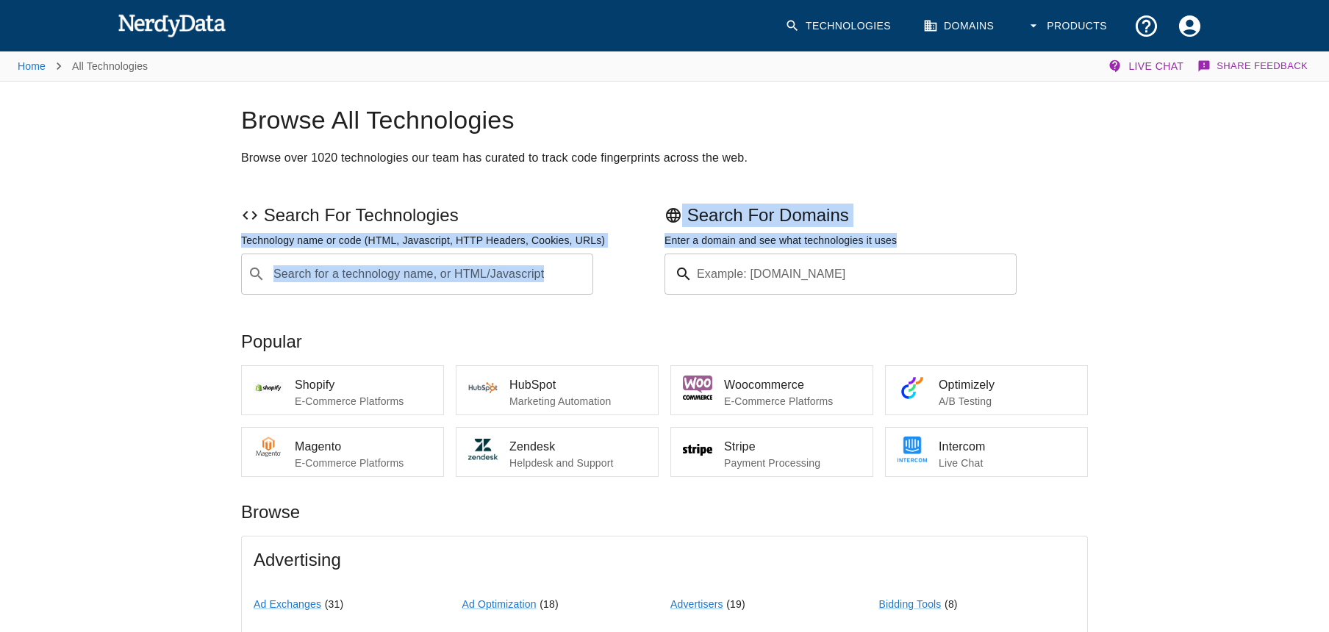
drag, startPoint x: 908, startPoint y: 237, endPoint x: 623, endPoint y: 216, distance: 285.9
click at [623, 216] on div "Search For Technologies Technology name or code (HTML, Javascript, HTTP Headers…" at bounding box center [664, 243] width 847 height 103
click at [519, 230] on div "Technology name or code (HTML, Javascript, HTTP Headers, Cookies, URLs)" at bounding box center [449, 237] width 429 height 21
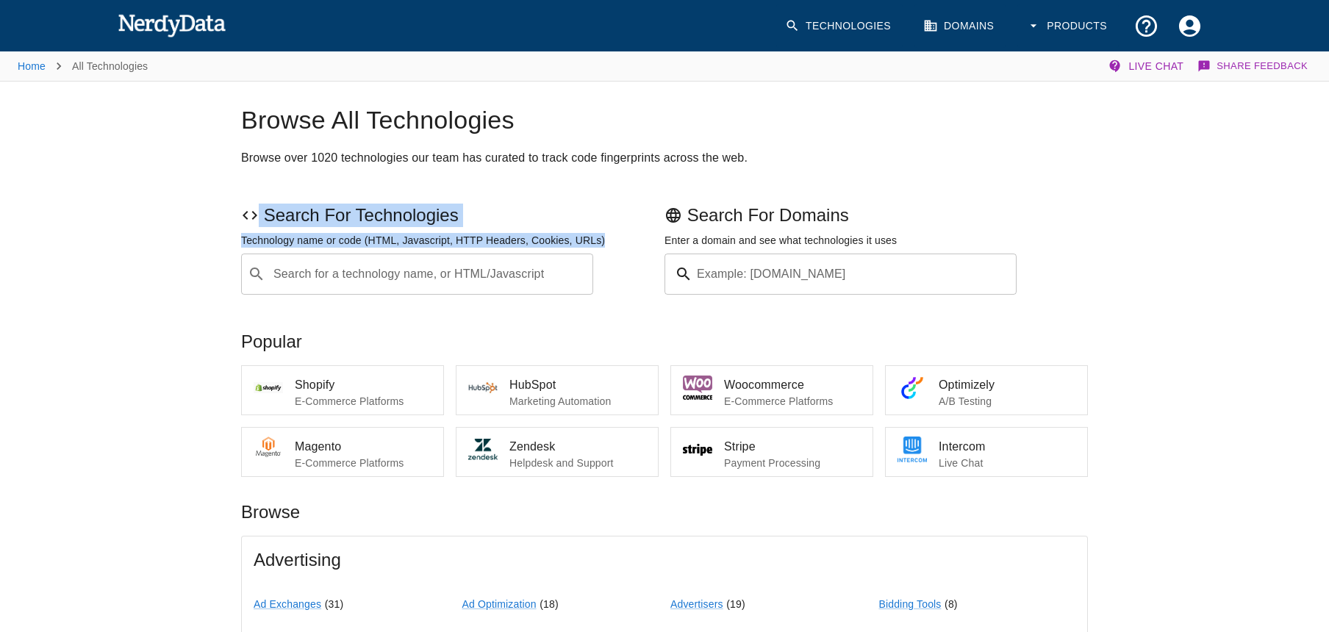
drag, startPoint x: 551, startPoint y: 237, endPoint x: 248, endPoint y: 206, distance: 304.3
click at [248, 206] on div "Search For Technologies Technology name or code (HTML, Javascript, HTTP Headers…" at bounding box center [449, 246] width 429 height 97
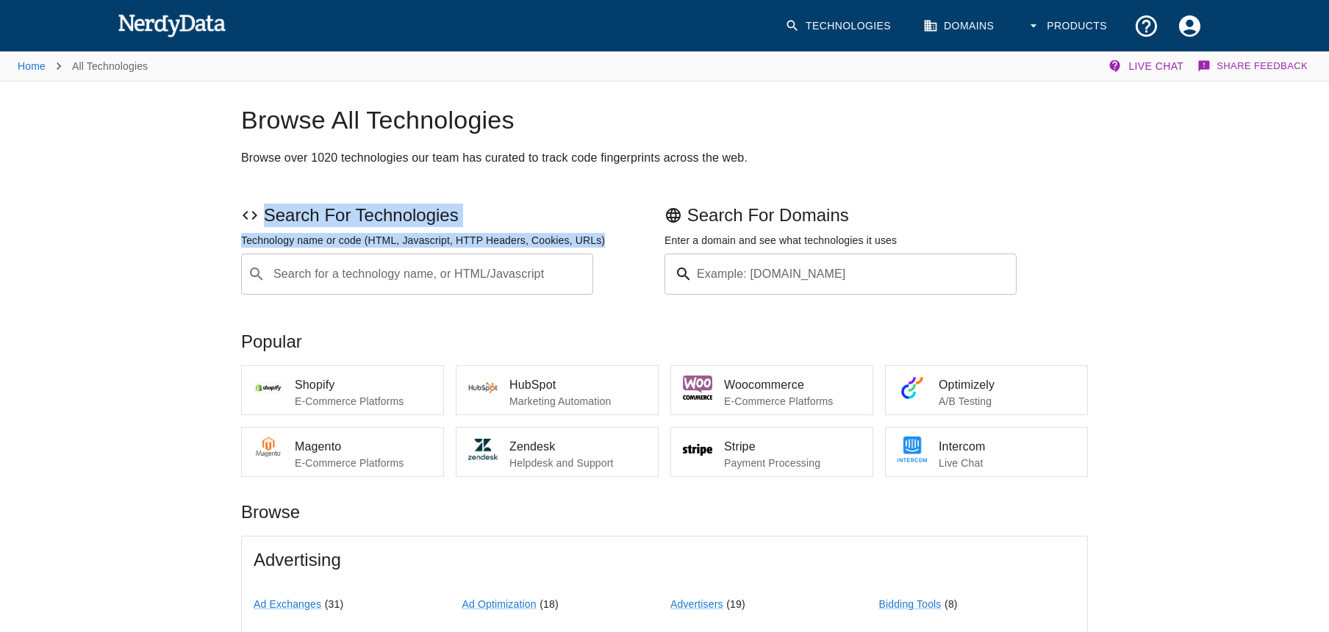
drag, startPoint x: 263, startPoint y: 212, endPoint x: 624, endPoint y: 242, distance: 362.0
click at [624, 242] on div "Search For Technologies Technology name or code (HTML, Javascript, HTTP Headers…" at bounding box center [449, 246] width 429 height 97
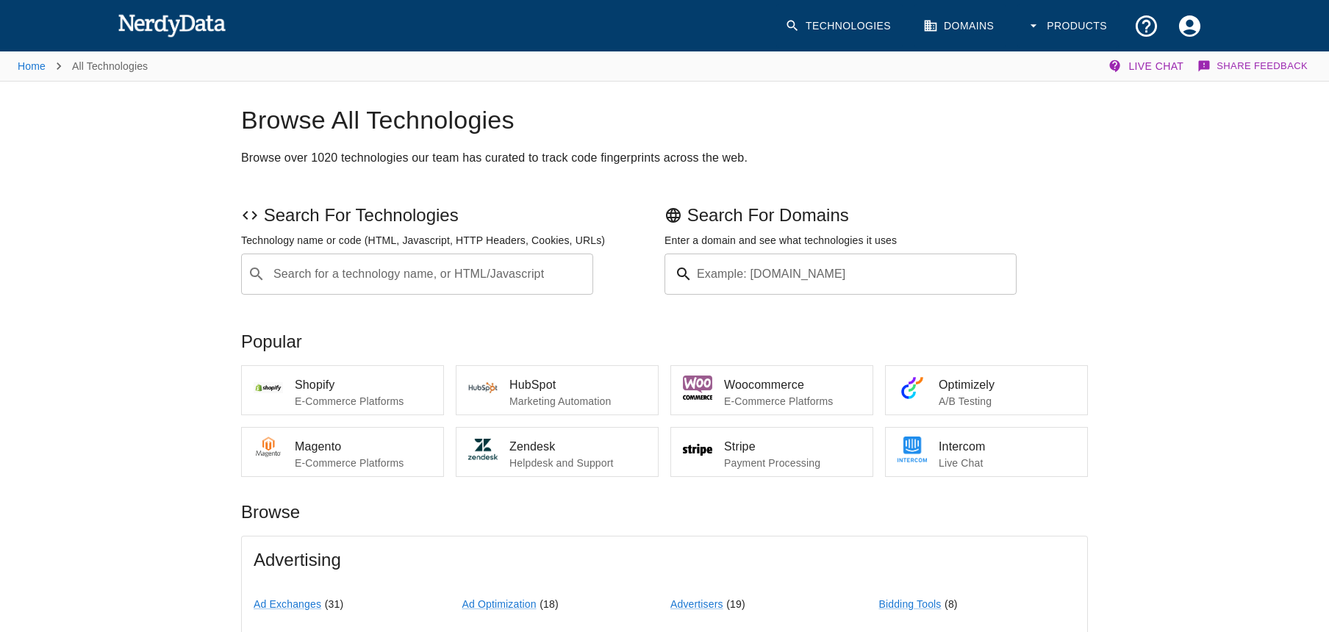
click at [688, 220] on p "Search For Domains" at bounding box center [875, 216] width 423 height 24
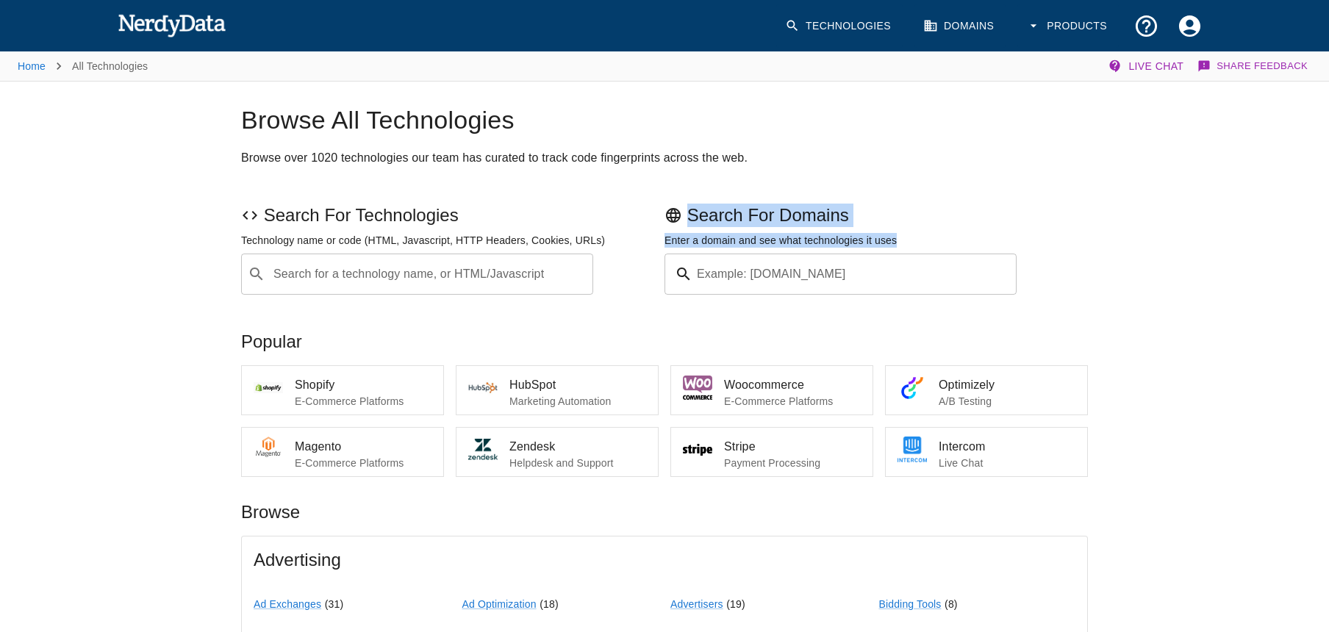
drag, startPoint x: 691, startPoint y: 212, endPoint x: 931, endPoint y: 241, distance: 241.3
click at [931, 241] on div "Search For Domains Enter a domain and see what technologies it uses Example: [D…" at bounding box center [872, 246] width 429 height 97
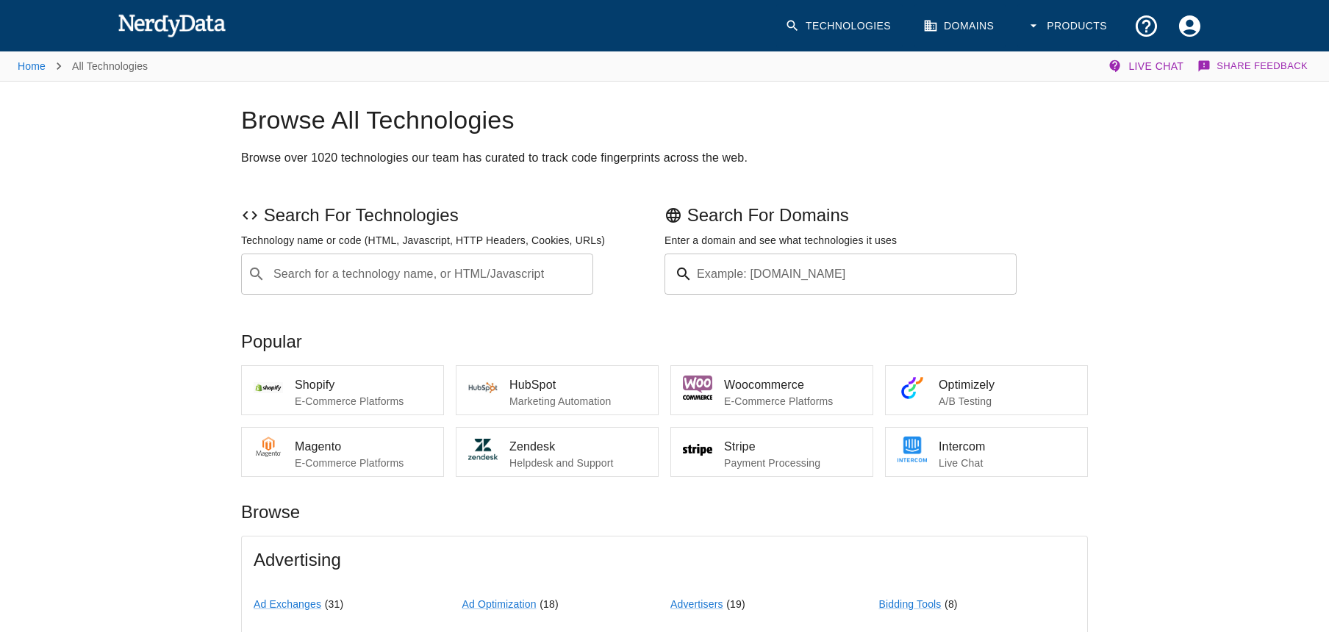
click at [1002, 198] on div "Search For Domains" at bounding box center [872, 212] width 429 height 29
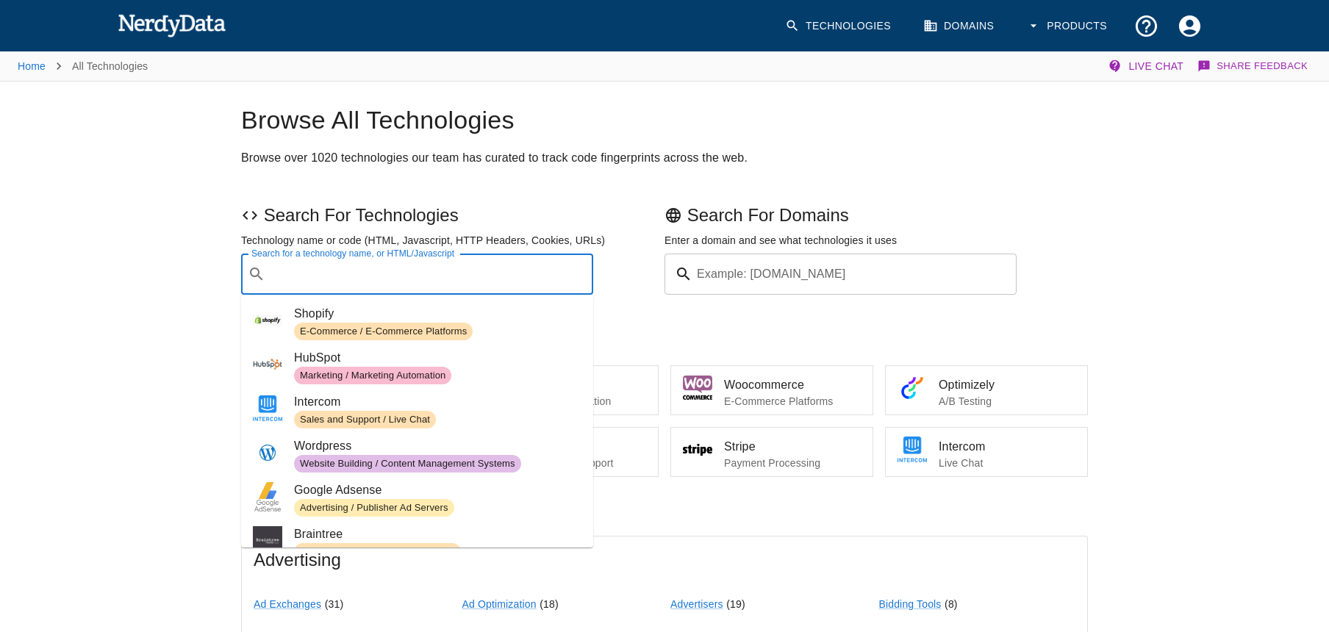
click at [479, 284] on input "Search for a technology name, or HTML/Javascript" at bounding box center [428, 274] width 315 height 28
click at [783, 282] on input "Example: [DOMAIN_NAME]" at bounding box center [857, 274] width 318 height 41
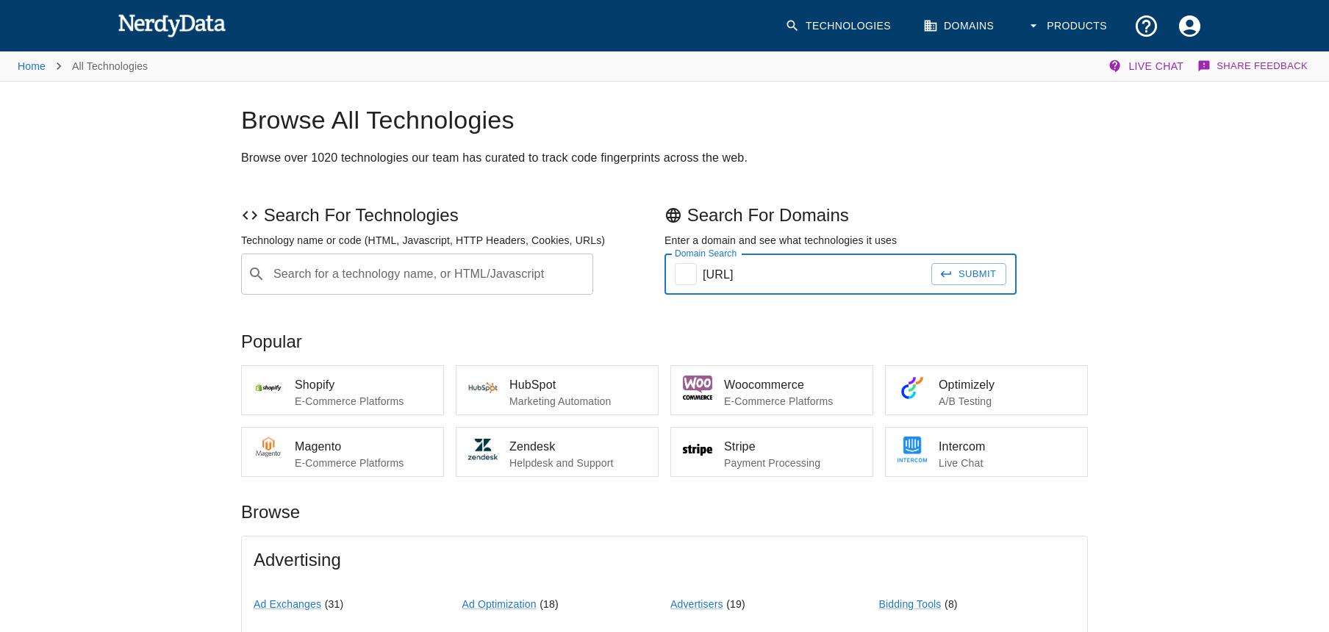
type input "[URL]"
click at [931, 263] on button "Submit" at bounding box center [968, 274] width 75 height 23
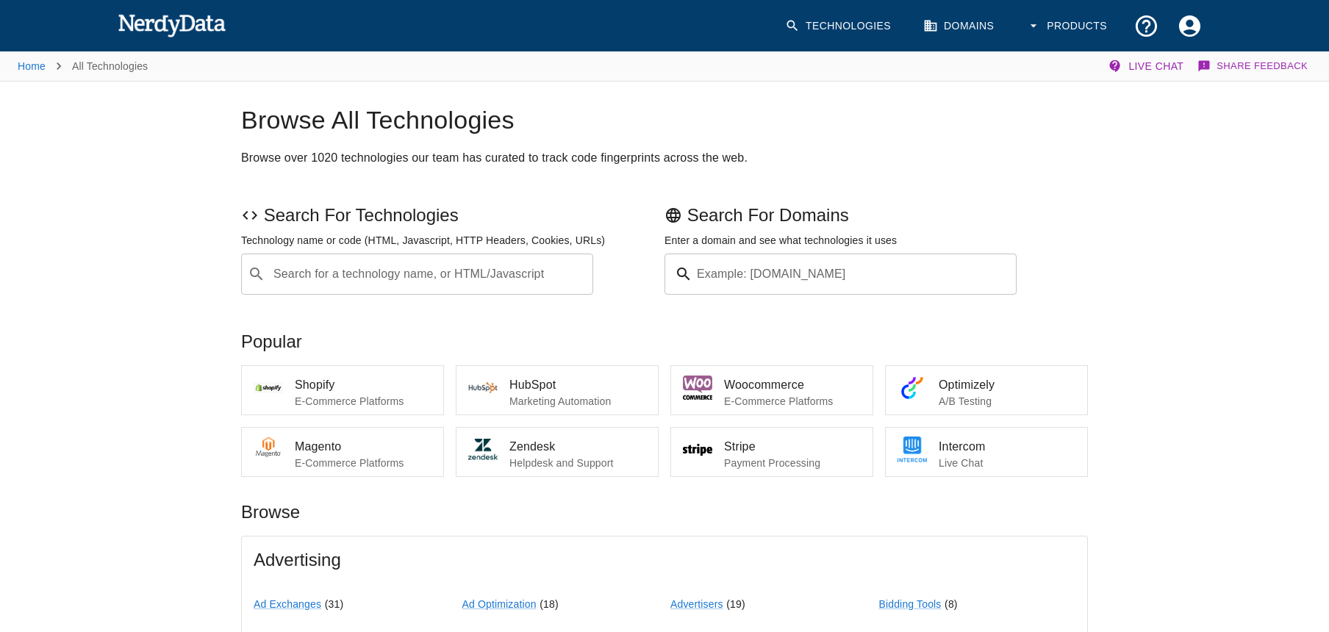
click at [774, 273] on input "Example: [DOMAIN_NAME]" at bounding box center [857, 274] width 318 height 41
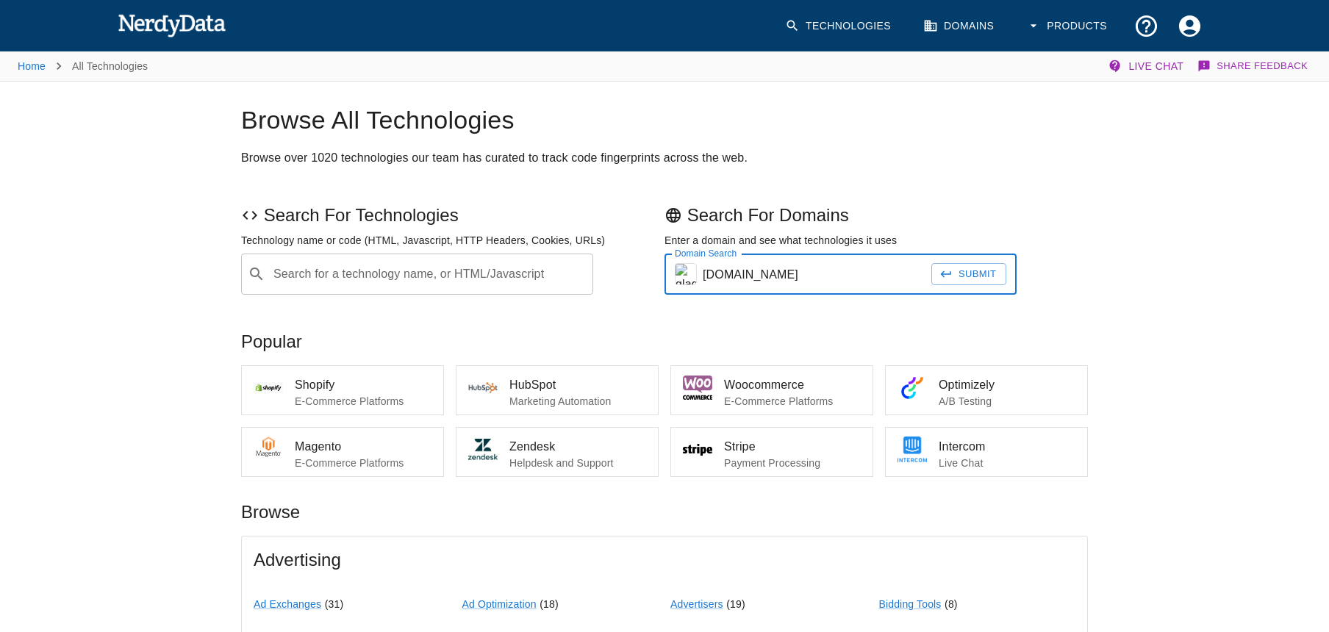
type input "[DOMAIN_NAME]"
click at [931, 263] on button "Submit" at bounding box center [968, 274] width 75 height 23
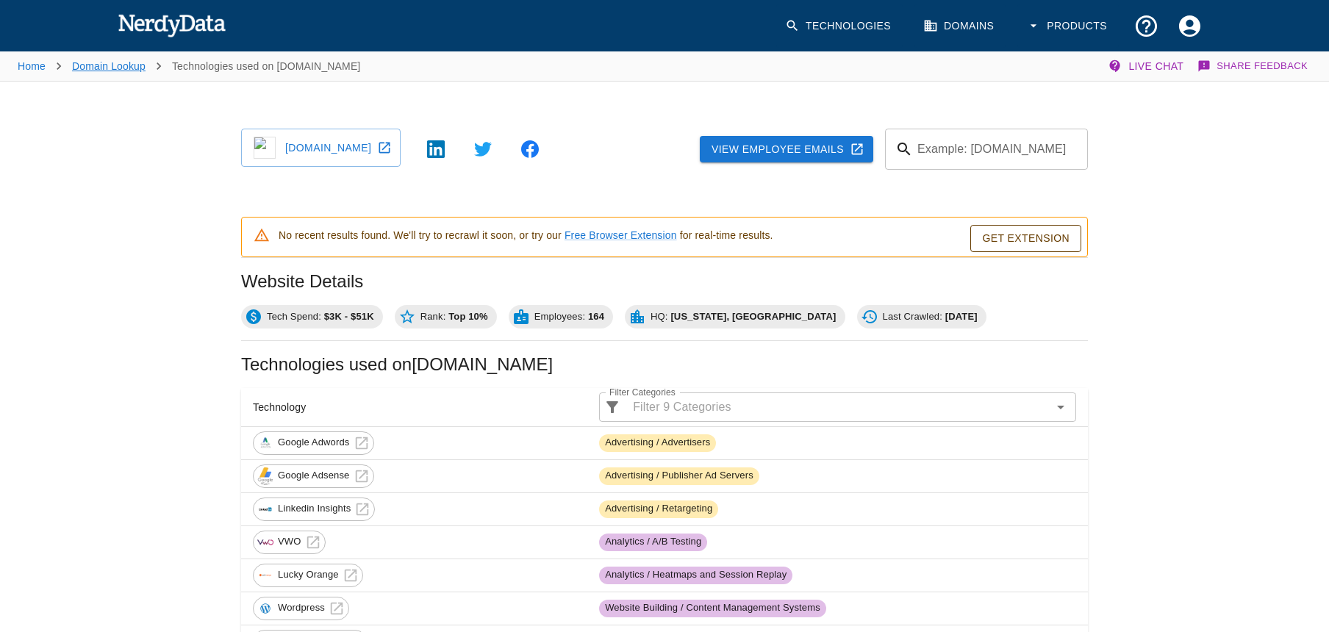
click at [117, 62] on link "Domain Lookup" at bounding box center [108, 66] width 73 height 12
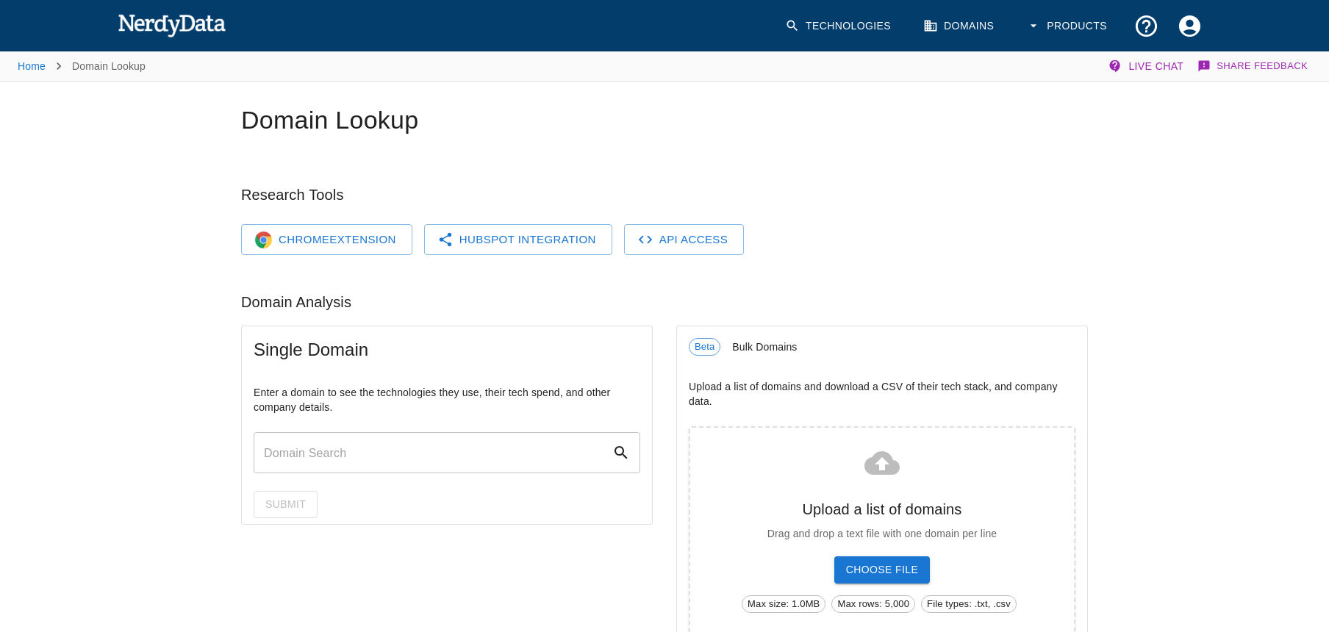
click at [373, 464] on input "text" at bounding box center [433, 452] width 359 height 41
paste input "[URL][DOMAIN_NAME]"
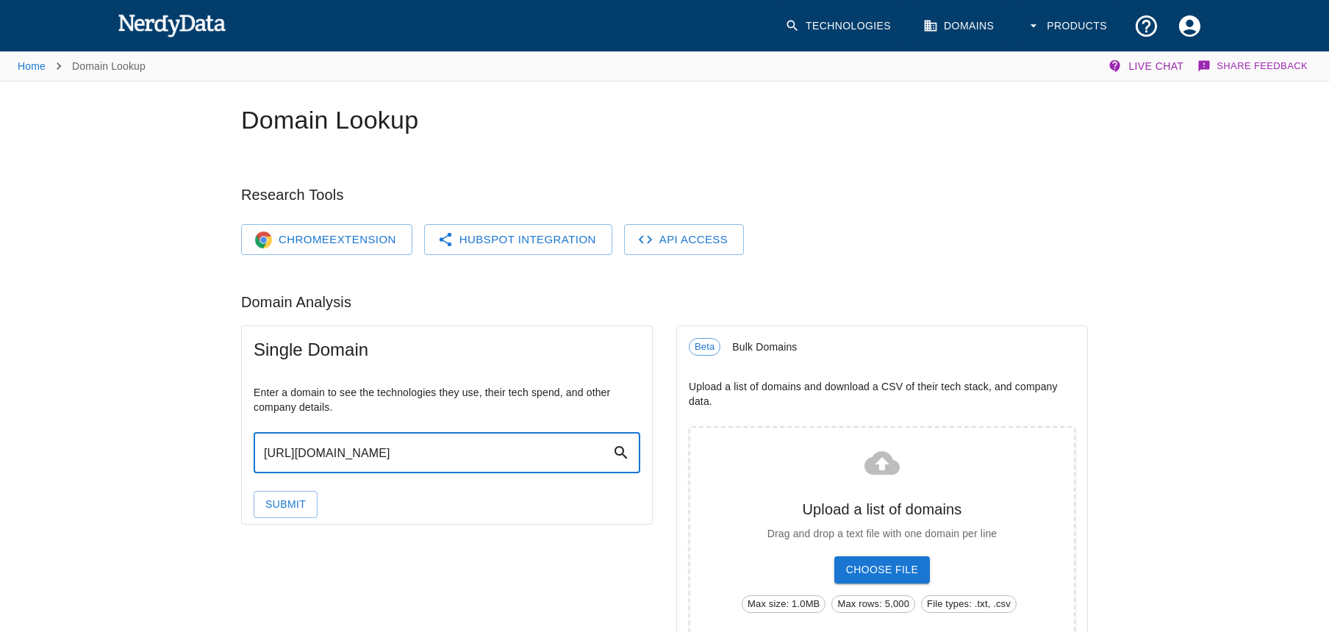
type input "[URL][DOMAIN_NAME]"
click at [626, 452] on icon at bounding box center [621, 453] width 18 height 18
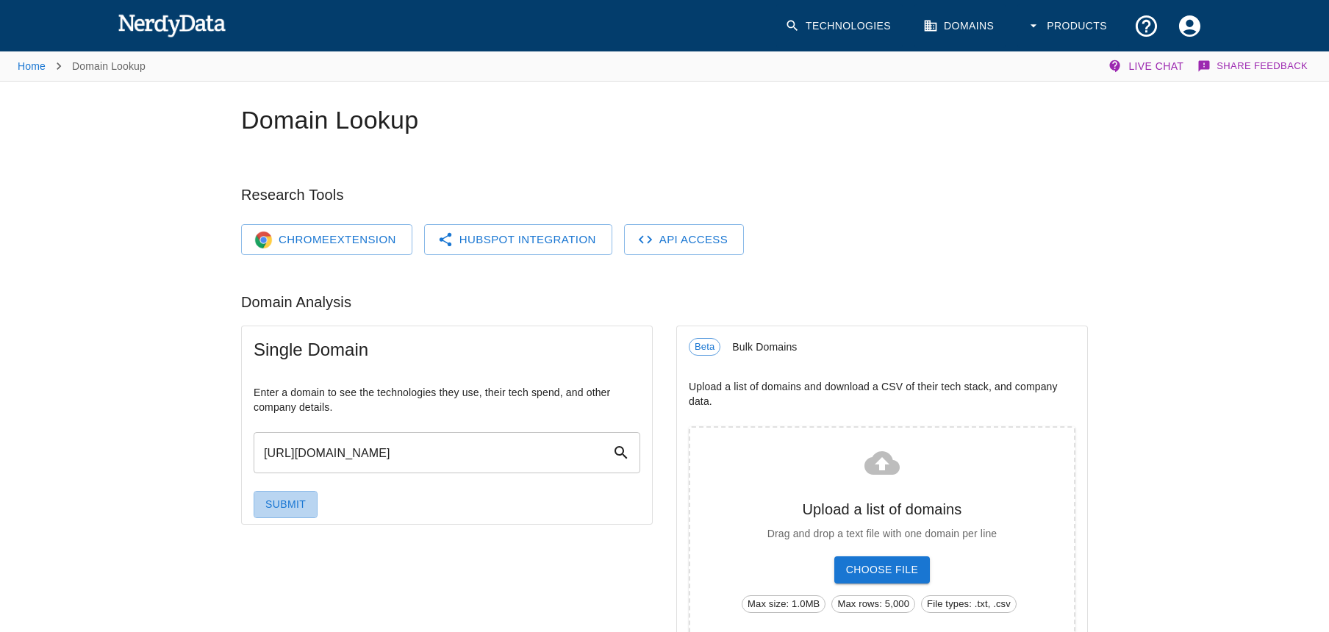
click at [290, 505] on button "Submit" at bounding box center [286, 504] width 64 height 27
